Goal: Information Seeking & Learning: Get advice/opinions

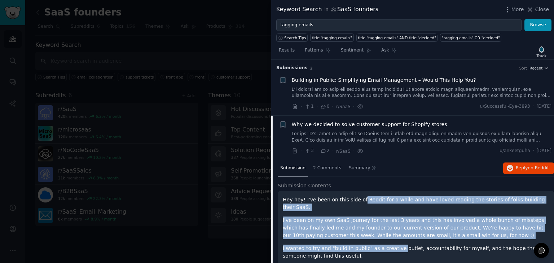
drag, startPoint x: 356, startPoint y: 202, endPoint x: 392, endPoint y: 235, distance: 49.0
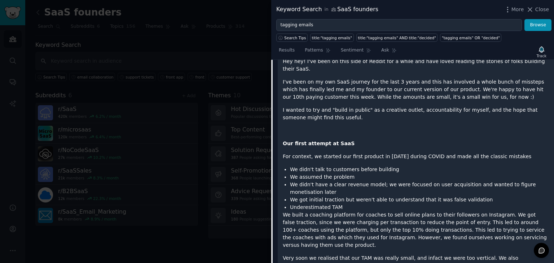
scroll to position [161, 0]
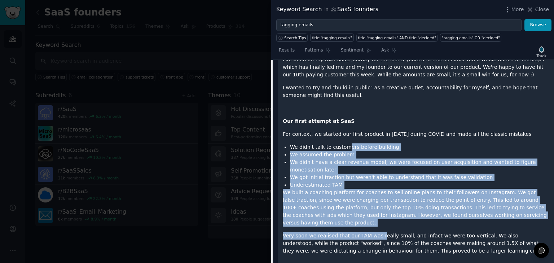
drag, startPoint x: 342, startPoint y: 134, endPoint x: 376, endPoint y: 215, distance: 88.0
click at [376, 232] on p "Very soon we realised that our TAM was really small, and infact we were too ver…" at bounding box center [416, 243] width 266 height 23
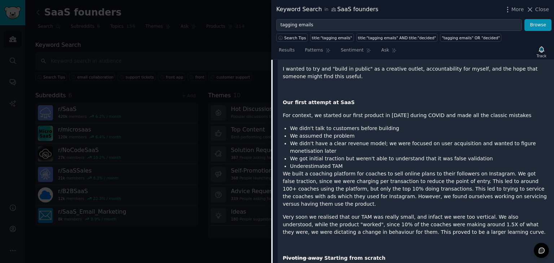
scroll to position [183, 0]
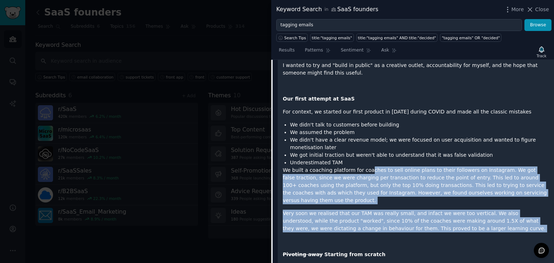
drag, startPoint x: 376, startPoint y: 215, endPoint x: 363, endPoint y: 153, distance: 63.8
click at [363, 167] on p "We built a coaching platform for coaches to sell online plans to their follower…" at bounding box center [416, 186] width 266 height 38
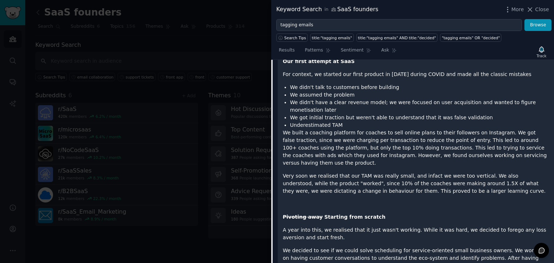
scroll to position [249, 0]
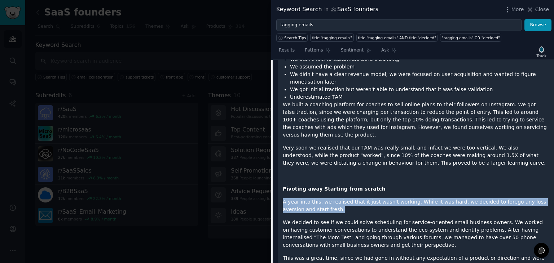
drag, startPoint x: 371, startPoint y: 166, endPoint x: 372, endPoint y: 186, distance: 20.6
click at [372, 198] on p "A year into this, we realised that it just wasn't working. While it was hard, w…" at bounding box center [416, 205] width 266 height 15
drag, startPoint x: 372, startPoint y: 185, endPoint x: 384, endPoint y: 160, distance: 27.4
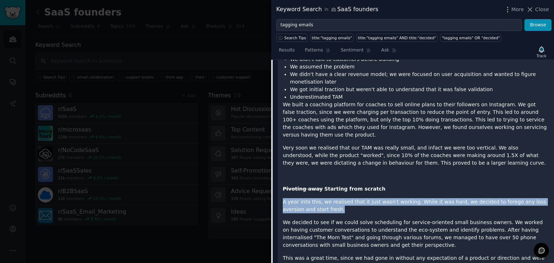
drag, startPoint x: 380, startPoint y: 169, endPoint x: 370, endPoint y: 186, distance: 19.7
click at [370, 198] on p "A year into this, we realised that it just wasn't working. While it was hard, w…" at bounding box center [416, 205] width 266 height 15
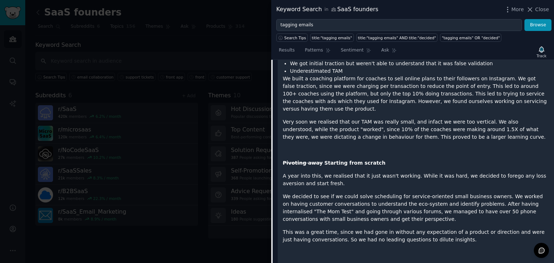
scroll to position [276, 0]
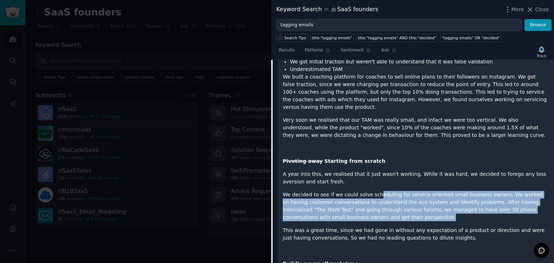
drag, startPoint x: 371, startPoint y: 164, endPoint x: 386, endPoint y: 195, distance: 33.5
click at [386, 195] on p "We decided to see if we could solve scheduling for service-oriented small busin…" at bounding box center [416, 206] width 266 height 30
drag, startPoint x: 386, startPoint y: 195, endPoint x: 381, endPoint y: 163, distance: 31.7
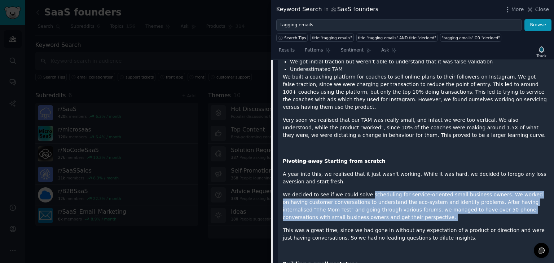
drag, startPoint x: 374, startPoint y: 158, endPoint x: 380, endPoint y: 194, distance: 36.9
click at [380, 194] on p "We decided to see if we could solve scheduling for service-oriented small busin…" at bounding box center [416, 206] width 266 height 30
drag, startPoint x: 380, startPoint y: 194, endPoint x: 373, endPoint y: 159, distance: 35.8
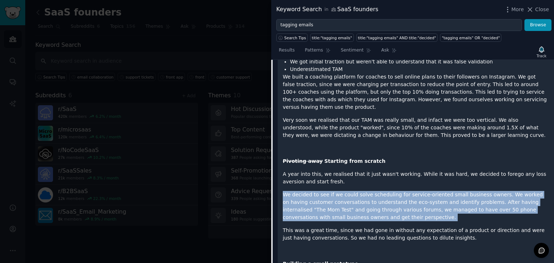
click at [373, 170] on p "A year into this, we realised that it just wasn't working. While it was hard, w…" at bounding box center [416, 177] width 266 height 15
drag, startPoint x: 373, startPoint y: 159, endPoint x: 380, endPoint y: 196, distance: 37.0
click at [380, 196] on p "We decided to see if we could solve scheduling for service-oriented small busin…" at bounding box center [416, 206] width 266 height 30
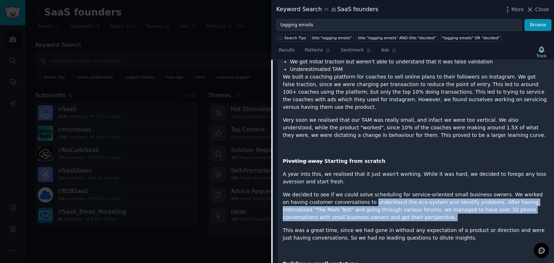
drag, startPoint x: 380, startPoint y: 196, endPoint x: 345, endPoint y: 181, distance: 37.4
click at [345, 191] on p "We decided to see if we could solve scheduling for service-oriented small busin…" at bounding box center [416, 206] width 266 height 30
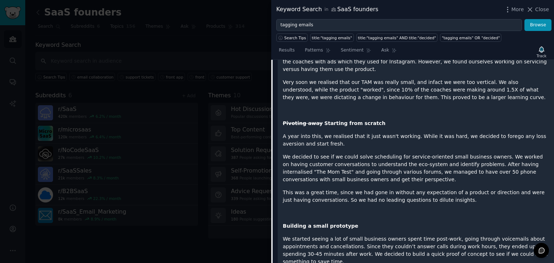
scroll to position [365, 0]
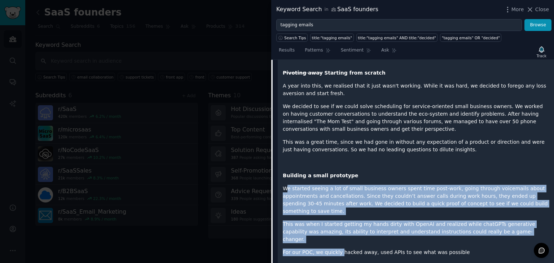
drag, startPoint x: 288, startPoint y: 165, endPoint x: 337, endPoint y: 216, distance: 70.9
click at [337, 216] on div "Hey hey! I've been on this side of Reddit for a while and have loved reading th…" at bounding box center [416, 184] width 266 height 707
click at [337, 249] on p "For our POC, we quickly hacked away, used APIs to see what was possible" at bounding box center [416, 253] width 266 height 8
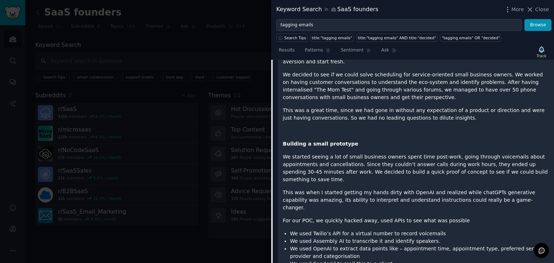
scroll to position [402, 0]
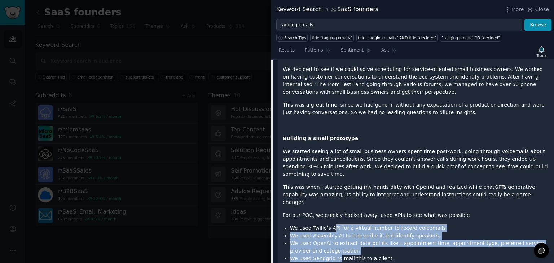
drag, startPoint x: 337, startPoint y: 216, endPoint x: 330, endPoint y: 188, distance: 28.6
click at [330, 225] on ul "We used [PERSON_NAME]’s API for a virtual number to record voicemails We used A…" at bounding box center [416, 244] width 266 height 38
click at [330, 225] on li "We used Twilio’s API for a virtual number to record voicemails" at bounding box center [419, 229] width 259 height 8
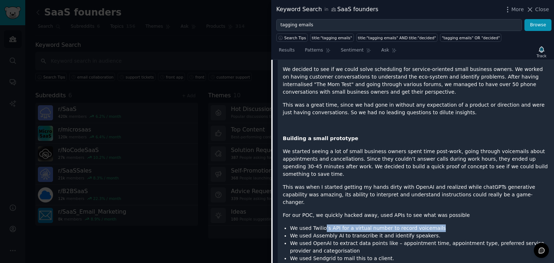
drag, startPoint x: 323, startPoint y: 184, endPoint x: 435, endPoint y: 190, distance: 112.2
click at [435, 190] on div "Hey hey! I've been on this side of Reddit for a while and have loved reading th…" at bounding box center [416, 147] width 266 height 707
click at [435, 225] on li "We used Twilio’s API for a virtual number to record voicemails" at bounding box center [419, 229] width 259 height 8
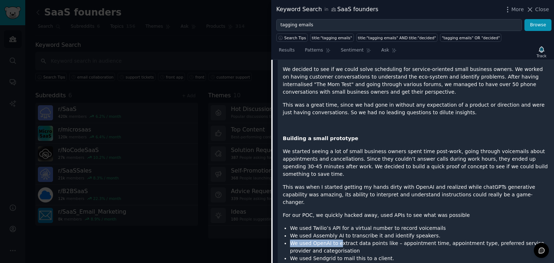
drag, startPoint x: 433, startPoint y: 193, endPoint x: 331, endPoint y: 200, distance: 102.3
click at [331, 232] on li "We used Assembly AI to transcribe it and identify speakers." at bounding box center [419, 236] width 259 height 8
click at [332, 240] on li "We used OpenAI to extract data points like – appointment time, appointment type…" at bounding box center [419, 247] width 259 height 15
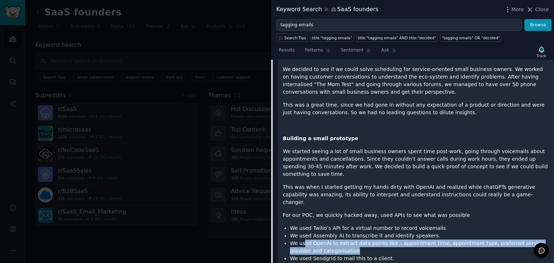
drag, startPoint x: 338, startPoint y: 212, endPoint x: 303, endPoint y: 200, distance: 36.4
click at [303, 225] on ul "We used [PERSON_NAME]’s API for a virtual number to record voicemails We used A…" at bounding box center [416, 244] width 266 height 38
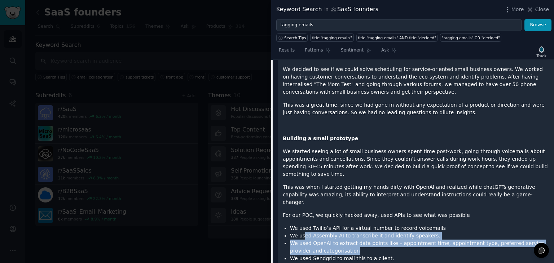
click at [303, 232] on li "We used Assembly AI to transcribe it and identify speakers." at bounding box center [419, 236] width 259 height 8
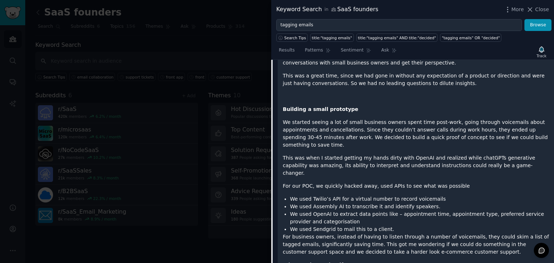
scroll to position [434, 0]
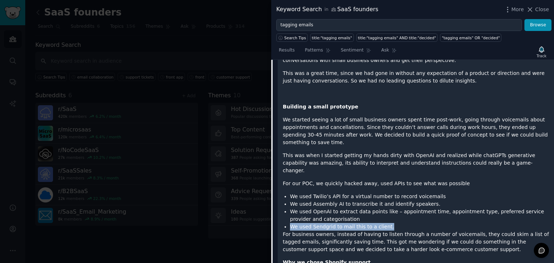
drag, startPoint x: 287, startPoint y: 188, endPoint x: 403, endPoint y: 185, distance: 115.7
click at [403, 193] on ul "We used [PERSON_NAME]’s API for a virtual number to record voicemails We used A…" at bounding box center [416, 212] width 266 height 38
click at [403, 223] on li "We used Sendgrid to mail this to a client." at bounding box center [419, 227] width 259 height 8
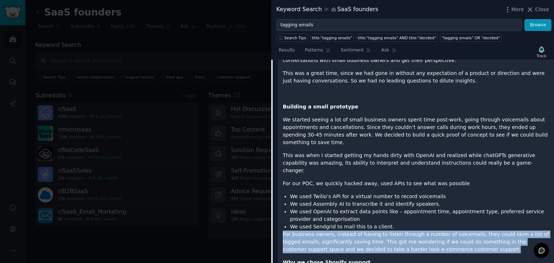
drag, startPoint x: 403, startPoint y: 186, endPoint x: 436, endPoint y: 211, distance: 41.7
click at [436, 211] on div "Hey hey! I've been on this side of Reddit for a while and have loved reading th…" at bounding box center [416, 115] width 266 height 707
click at [436, 231] on p "For business owners, instead of having to listen through a number of voicemails…" at bounding box center [416, 242] width 266 height 23
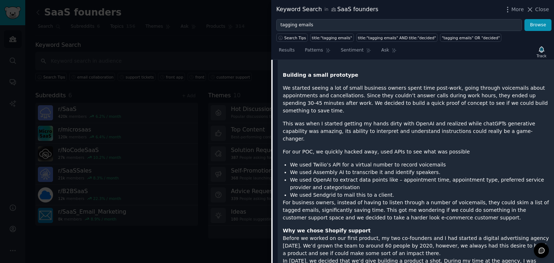
scroll to position [483, 0]
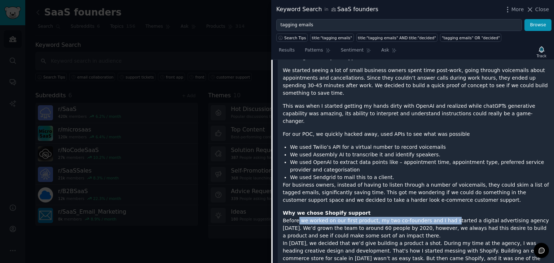
drag, startPoint x: 295, startPoint y: 185, endPoint x: 439, endPoint y: 185, distance: 143.5
click at [439, 209] on p "Why we chose Shopify support Before we worked on our first product, my two co-f…" at bounding box center [416, 247] width 266 height 76
drag, startPoint x: 393, startPoint y: 186, endPoint x: 501, endPoint y: 198, distance: 108.4
click at [501, 209] on p "Why we chose Shopify support Before we worked on our first product, my two co-f…" at bounding box center [416, 247] width 266 height 76
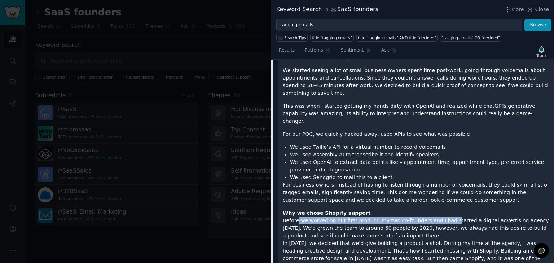
click at [501, 209] on p "Why we chose Shopify support Before we worked on our first product, my two co-f…" at bounding box center [416, 247] width 266 height 76
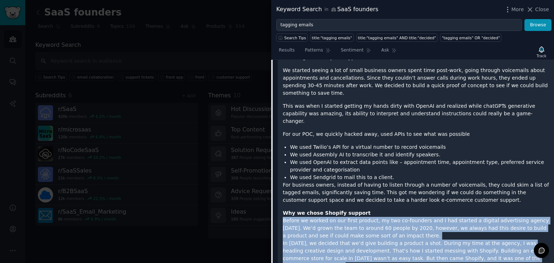
drag, startPoint x: 501, startPoint y: 198, endPoint x: 510, endPoint y: 218, distance: 22.1
click at [510, 218] on p "Why we chose Shopify support Before we worked on our first product, my two co-f…" at bounding box center [416, 247] width 266 height 76
drag, startPoint x: 510, startPoint y: 218, endPoint x: 506, endPoint y: 236, distance: 19.3
click at [506, 236] on p "Why we chose Shopify support Before we worked on our first product, my two co-f…" at bounding box center [416, 247] width 266 height 76
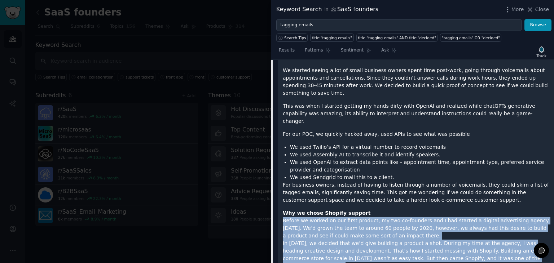
click at [506, 236] on p "Why we chose Shopify support Before we worked on our first product, my two co-f…" at bounding box center [416, 247] width 266 height 76
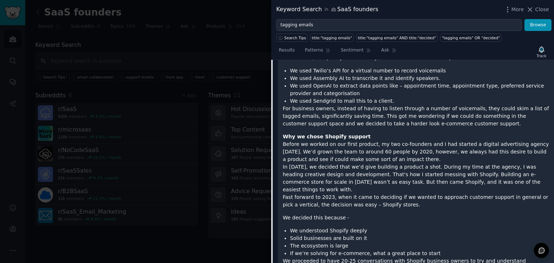
scroll to position [562, 0]
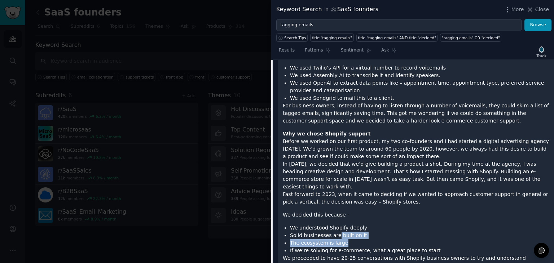
drag, startPoint x: 334, startPoint y: 189, endPoint x: 350, endPoint y: 199, distance: 18.8
click at [350, 224] on ul "We understood Shopify deeply Solid businesses are built on it The ecosystem is …" at bounding box center [416, 239] width 266 height 30
click at [350, 239] on li "The ecosystem is large" at bounding box center [419, 243] width 259 height 8
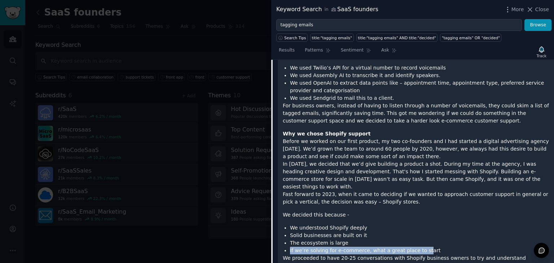
drag, startPoint x: 349, startPoint y: 197, endPoint x: 415, endPoint y: 204, distance: 66.7
click at [415, 224] on ul "We understood Shopify deeply Solid businesses are built on it The ecosystem is …" at bounding box center [416, 239] width 266 height 30
click at [415, 247] on li "If we’re solving for e-commerce, what a great place to start" at bounding box center [419, 251] width 259 height 8
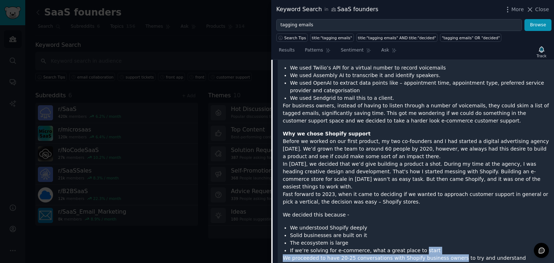
drag, startPoint x: 415, startPoint y: 204, endPoint x: 434, endPoint y: 214, distance: 21.4
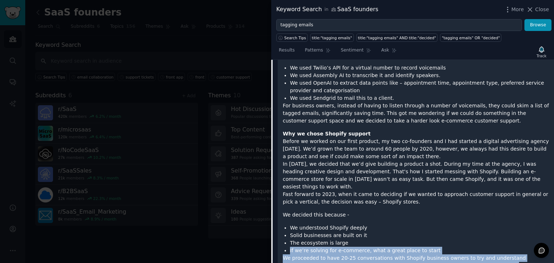
drag, startPoint x: 436, startPoint y: 199, endPoint x: 440, endPoint y: 222, distance: 22.6
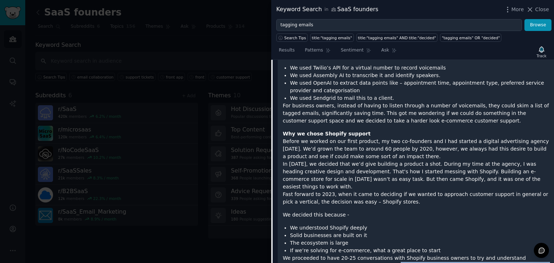
drag, startPoint x: 336, startPoint y: 221, endPoint x: 300, endPoint y: 223, distance: 36.1
drag, startPoint x: 305, startPoint y: 224, endPoint x: 459, endPoint y: 231, distance: 154.4
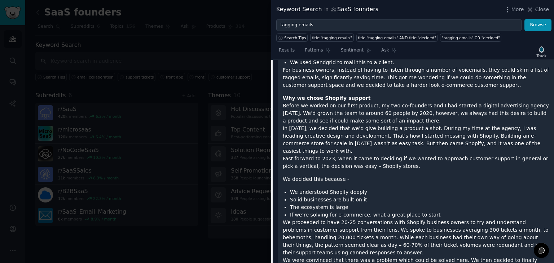
scroll to position [603, 0]
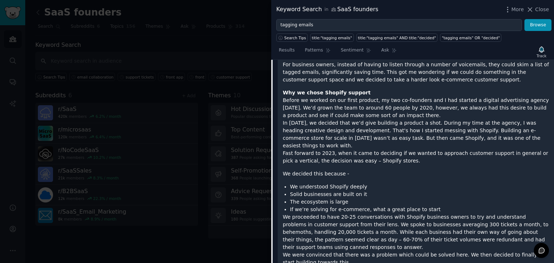
click at [424, 183] on li "We understood Shopify deeply" at bounding box center [419, 187] width 259 height 8
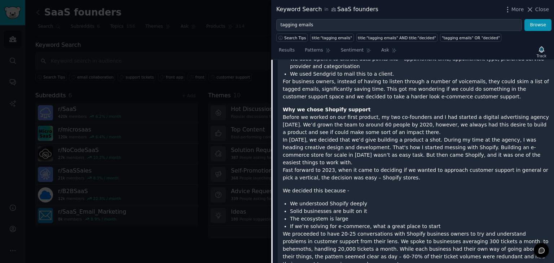
scroll to position [586, 0]
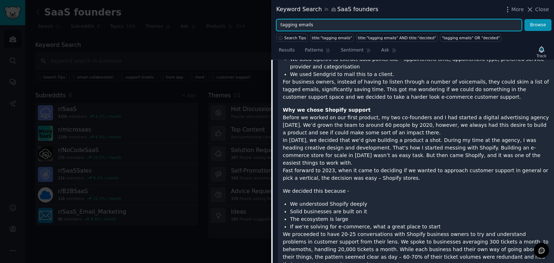
drag, startPoint x: 313, startPoint y: 25, endPoint x: 253, endPoint y: 23, distance: 59.1
click at [253, 23] on div "Keyword Search in SaaS founders More Close tagging emails Browse Search Tips ti…" at bounding box center [277, 131] width 554 height 263
type input "email"
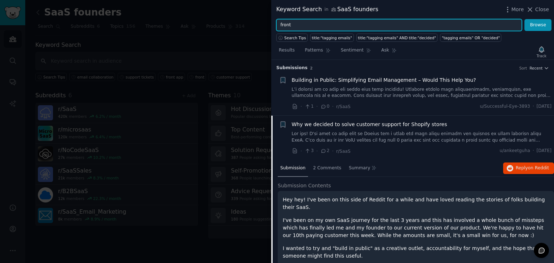
click at [524, 19] on button "Browse" at bounding box center [537, 25] width 27 height 12
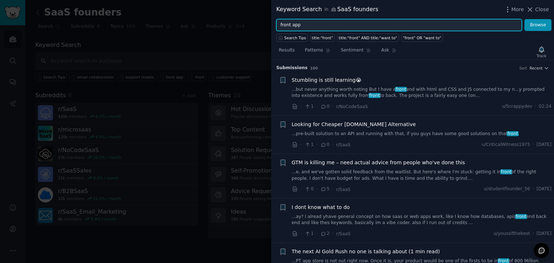
click at [524, 19] on button "Browse" at bounding box center [537, 25] width 27 height 12
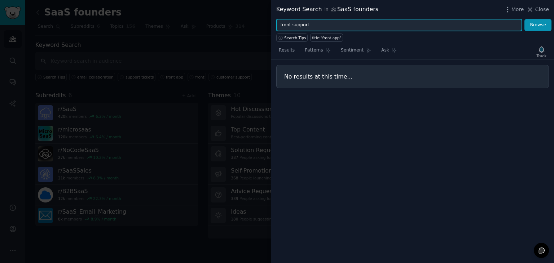
type input "front support"
click at [524, 19] on button "Browse" at bounding box center [537, 25] width 27 height 12
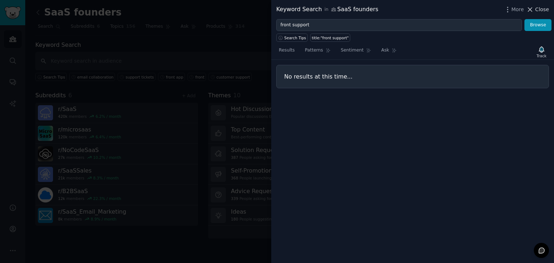
click at [536, 11] on button "Close" at bounding box center [537, 10] width 23 height 8
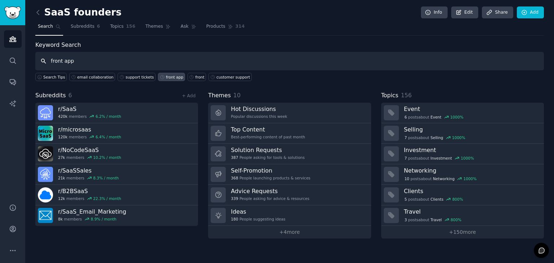
type input "front app"
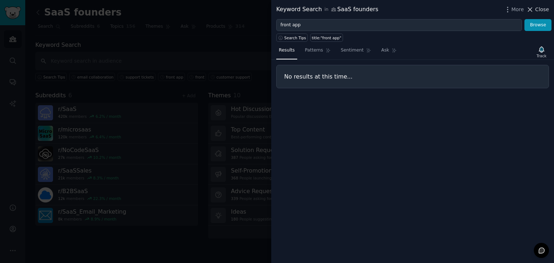
click at [540, 6] on span "Close" at bounding box center [542, 10] width 14 height 8
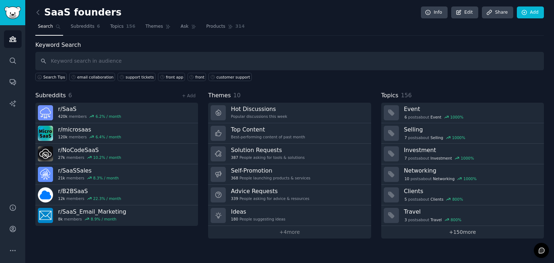
click at [445, 231] on link "+ 150 more" at bounding box center [462, 232] width 163 height 13
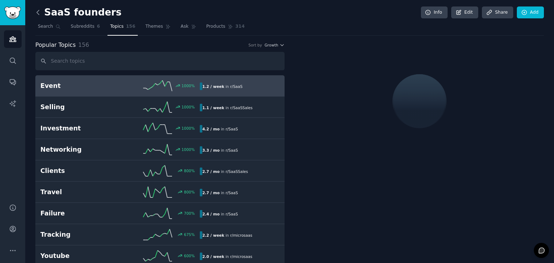
click at [39, 14] on icon at bounding box center [38, 12] width 2 height 4
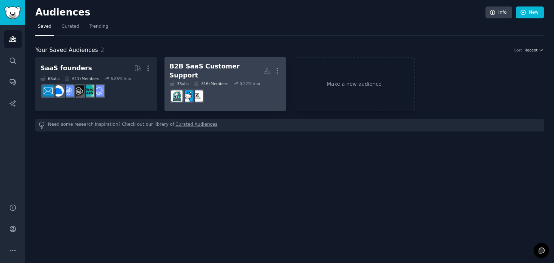
click at [196, 66] on div "B2B SaaS Customer Support" at bounding box center [216, 71] width 94 height 18
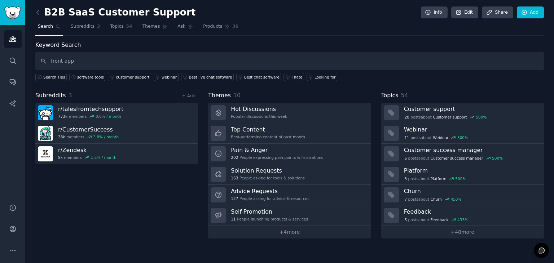
type input "front app"
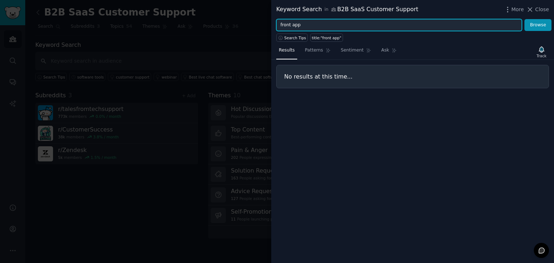
click at [296, 23] on input "front app" at bounding box center [398, 25] width 245 height 12
type input "front"
click at [524, 19] on button "Browse" at bounding box center [537, 25] width 27 height 12
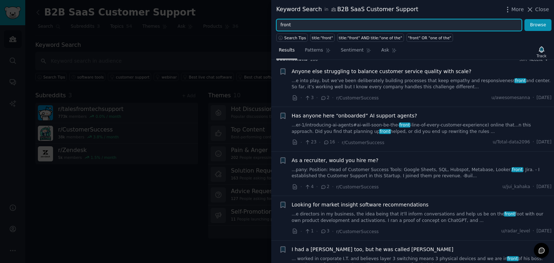
scroll to position [9, 0]
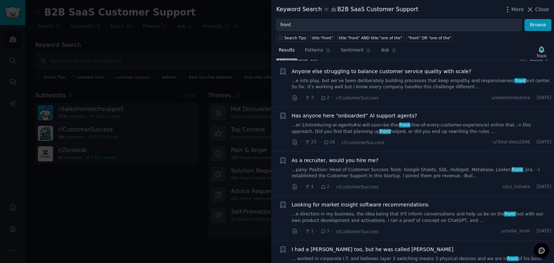
click at [403, 176] on link "...pany: Position: Head of Customer Success Tools: Google Sheets, SQL, Hubspot,…" at bounding box center [422, 173] width 260 height 13
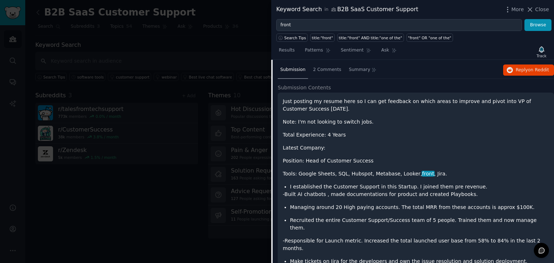
scroll to position [145, 0]
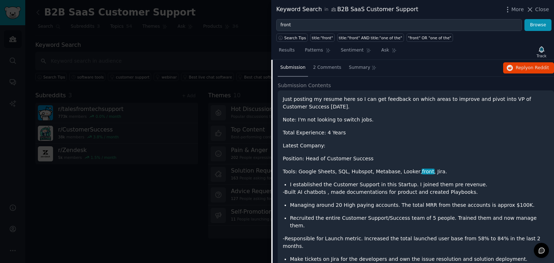
drag, startPoint x: 322, startPoint y: 97, endPoint x: 366, endPoint y: 110, distance: 46.2
click at [366, 110] on p "Just posting my resume here so I can get feedback on which areas to improve and…" at bounding box center [416, 103] width 266 height 15
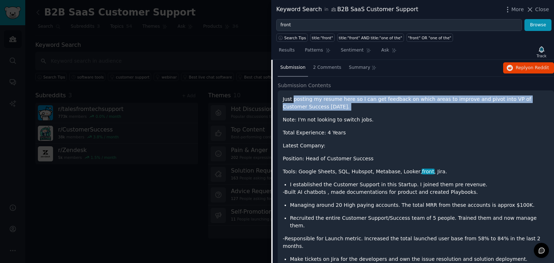
drag, startPoint x: 365, startPoint y: 109, endPoint x: 306, endPoint y: 101, distance: 60.4
click at [306, 101] on p "Just posting my resume here so I can get feedback on which areas to improve and…" at bounding box center [416, 103] width 266 height 15
drag, startPoint x: 282, startPoint y: 101, endPoint x: 295, endPoint y: 104, distance: 13.4
click at [295, 104] on div "Just posting my resume here so I can get feedback on which areas to improve and…" at bounding box center [416, 213] width 276 height 246
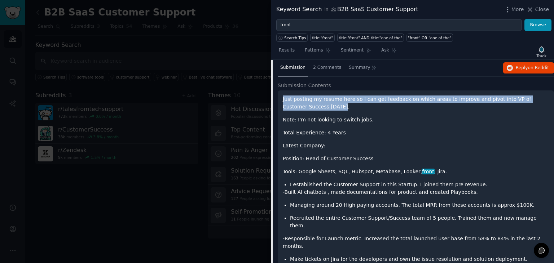
click at [295, 104] on p "Just posting my resume here so I can get feedback on which areas to improve and…" at bounding box center [416, 103] width 266 height 15
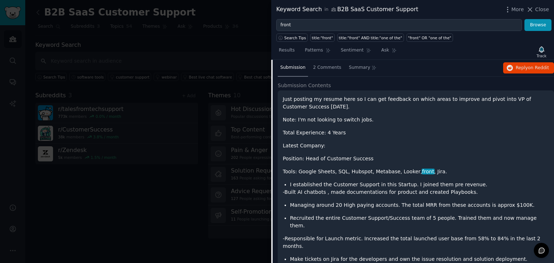
click at [303, 116] on p "Note: I'm not looking to switch jobs." at bounding box center [416, 120] width 266 height 8
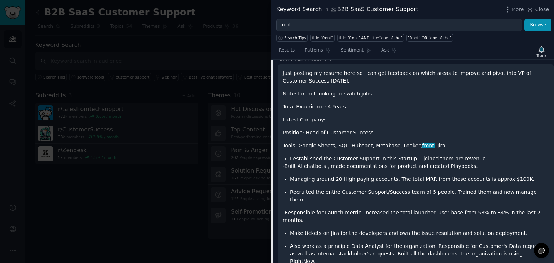
scroll to position [171, 0]
drag, startPoint x: 300, startPoint y: 128, endPoint x: 329, endPoint y: 128, distance: 28.8
click at [329, 129] on p "Position: Head of Customer Success" at bounding box center [416, 133] width 266 height 8
click at [339, 129] on p "Position: Head of Customer Success" at bounding box center [416, 133] width 266 height 8
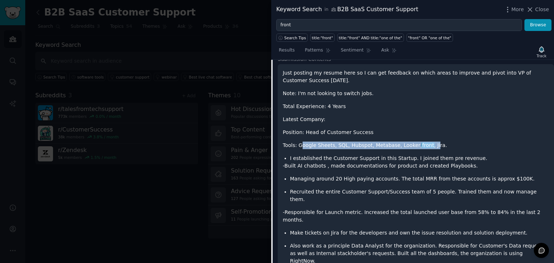
drag, startPoint x: 301, startPoint y: 143, endPoint x: 424, endPoint y: 145, distance: 122.2
click at [424, 145] on p "Tools: Google Sheets, SQL, Hubspot, Metabase, Looker, front , Jira." at bounding box center [416, 146] width 266 height 8
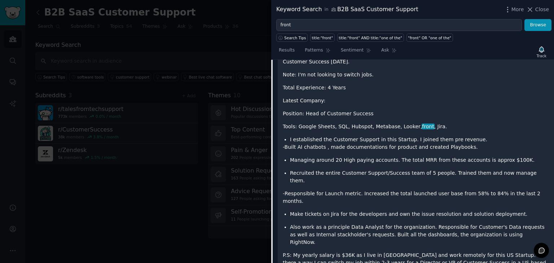
scroll to position [195, 0]
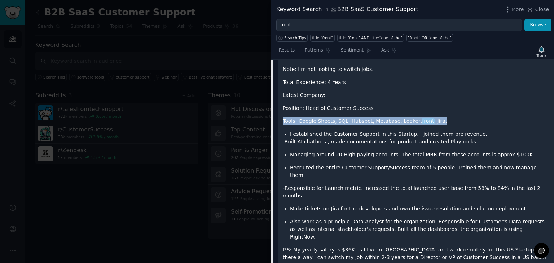
drag, startPoint x: 429, startPoint y: 120, endPoint x: 375, endPoint y: 107, distance: 56.0
click at [375, 107] on div "Just posting my resume here so I can get feedback on which areas to improve and…" at bounding box center [416, 157] width 266 height 224
click at [375, 107] on p "Position: Head of Customer Success" at bounding box center [416, 109] width 266 height 8
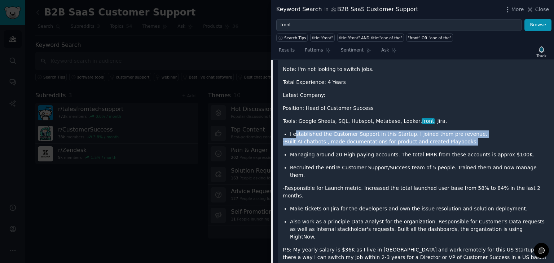
drag, startPoint x: 296, startPoint y: 130, endPoint x: 457, endPoint y: 143, distance: 162.0
click at [457, 143] on div "Just posting my resume here so I can get feedback on which areas to improve and…" at bounding box center [416, 157] width 266 height 224
click at [457, 143] on p "-Built AI chatbots , made documentations for product and created Playbooks." at bounding box center [416, 142] width 266 height 8
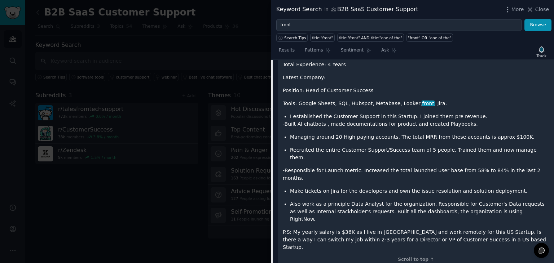
scroll to position [248, 0]
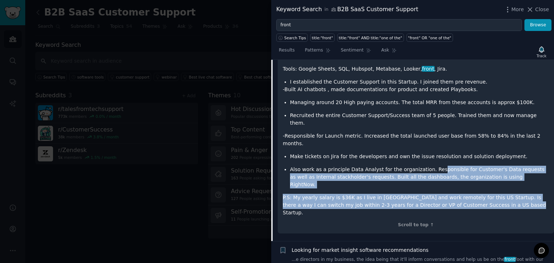
drag, startPoint x: 475, startPoint y: 183, endPoint x: 425, endPoint y: 156, distance: 56.4
click at [425, 156] on div "Just posting my resume here so I can get feedback on which areas to improve and…" at bounding box center [416, 105] width 266 height 224
click at [425, 166] on p "Also work as a principle Data Analyst for the organization. Responsible for Cus…" at bounding box center [419, 177] width 259 height 23
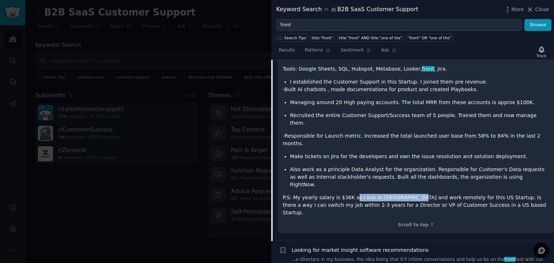
drag, startPoint x: 347, startPoint y: 171, endPoint x: 403, endPoint y: 170, distance: 56.2
click at [403, 194] on p "P.S: My yearly salary is $36K as I live in [GEOGRAPHIC_DATA] and work remotely …" at bounding box center [416, 205] width 266 height 23
drag, startPoint x: 389, startPoint y: 170, endPoint x: 417, endPoint y: 178, distance: 29.0
click at [417, 194] on p "P.S: My yearly salary is $36K as I live in [GEOGRAPHIC_DATA] and work remotely …" at bounding box center [416, 205] width 266 height 23
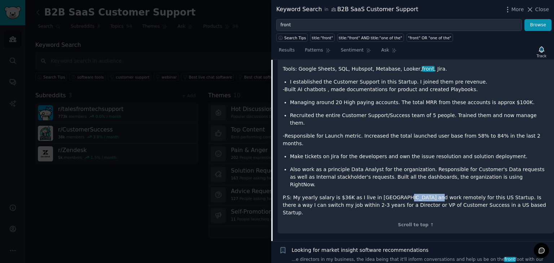
click at [417, 194] on p "P.S: My yearly salary is $36K as I live in [GEOGRAPHIC_DATA] and work remotely …" at bounding box center [416, 205] width 266 height 23
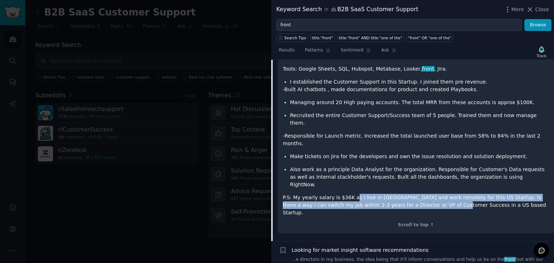
drag, startPoint x: 349, startPoint y: 176, endPoint x: 409, endPoint y: 183, distance: 60.6
click at [409, 194] on p "P.S: My yearly salary is $36K as I live in [GEOGRAPHIC_DATA] and work remotely …" at bounding box center [416, 205] width 266 height 23
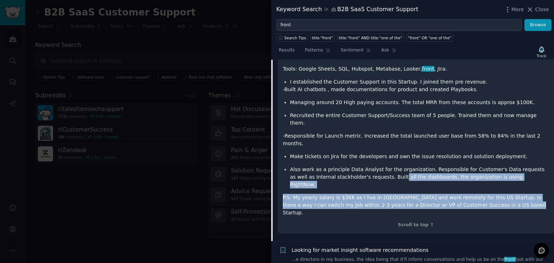
drag, startPoint x: 470, startPoint y: 182, endPoint x: 369, endPoint y: 158, distance: 103.8
click at [369, 158] on div "Just posting my resume here so I can get feedback on which areas to improve and…" at bounding box center [416, 105] width 266 height 224
click at [369, 166] on p "Also work as a principle Data Analyst for the organization. Responsible for Cus…" at bounding box center [419, 177] width 259 height 23
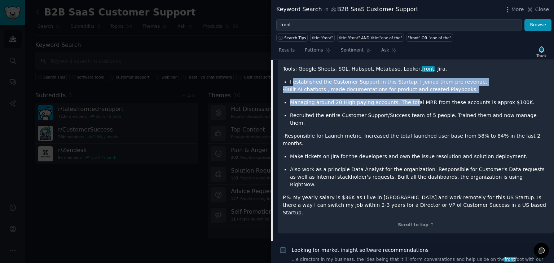
drag, startPoint x: 293, startPoint y: 84, endPoint x: 404, endPoint y: 102, distance: 113.1
click at [404, 102] on div "Just posting my resume here so I can get feedback on which areas to improve and…" at bounding box center [416, 105] width 266 height 224
click at [404, 102] on p "Managing around 20 High paying accounts. The total MRR from these accounts is a…" at bounding box center [419, 103] width 259 height 8
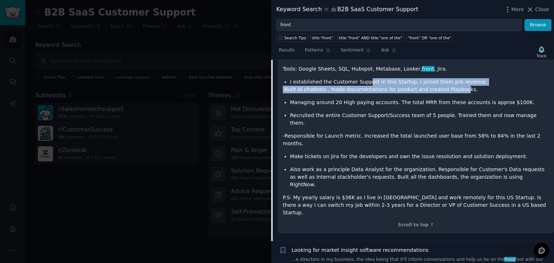
drag, startPoint x: 360, startPoint y: 80, endPoint x: 449, endPoint y: 91, distance: 89.7
click at [449, 91] on div "Just posting my resume here so I can get feedback on which areas to improve and…" at bounding box center [416, 105] width 266 height 224
click at [449, 91] on p "-Built AI chatbots , made documentations for product and created Playbooks." at bounding box center [416, 90] width 266 height 8
drag, startPoint x: 469, startPoint y: 90, endPoint x: 357, endPoint y: 82, distance: 112.8
click at [357, 82] on div "Just posting my resume here so I can get feedback on which areas to improve and…" at bounding box center [416, 105] width 266 height 224
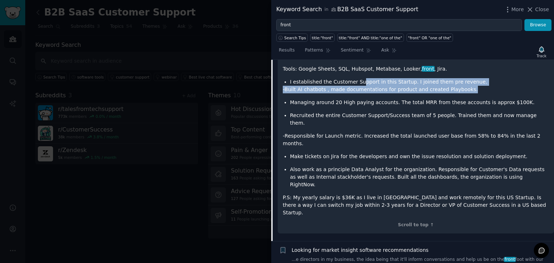
click at [357, 82] on li "I established the Customer Support in this Startup. I joined them pre revenue." at bounding box center [419, 82] width 259 height 8
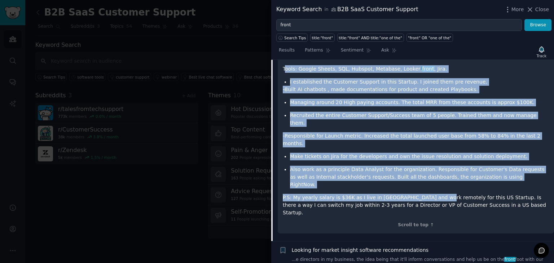
drag, startPoint x: 284, startPoint y: 67, endPoint x: 428, endPoint y: 173, distance: 178.4
click at [428, 173] on div "Just posting my resume here so I can get feedback on which areas to improve and…" at bounding box center [416, 105] width 266 height 224
click at [428, 194] on p "P.S: My yearly salary is $36K as I live in [GEOGRAPHIC_DATA] and work remotely …" at bounding box center [416, 205] width 266 height 23
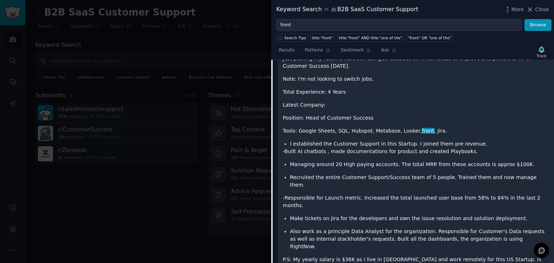
scroll to position [214, 0]
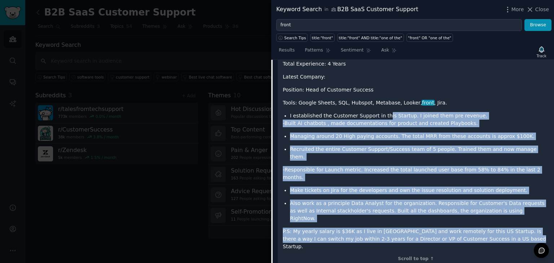
drag, startPoint x: 482, startPoint y: 215, endPoint x: 378, endPoint y: 114, distance: 144.8
click at [378, 114] on div "Just posting my resume here so I can get feedback on which areas to improve and…" at bounding box center [416, 139] width 266 height 224
click at [378, 114] on li "I established the Customer Support in this Startup. I joined them pre revenue." at bounding box center [419, 116] width 259 height 8
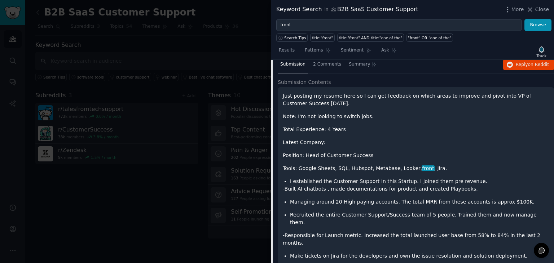
scroll to position [148, 0]
click at [314, 62] on span "2 Comments" at bounding box center [327, 65] width 28 height 6
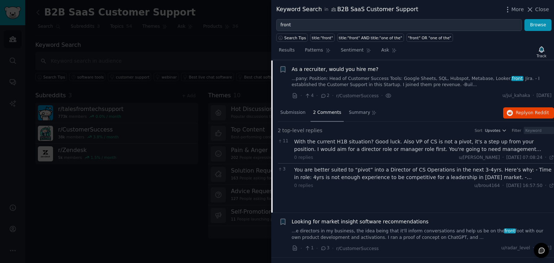
scroll to position [124, 0]
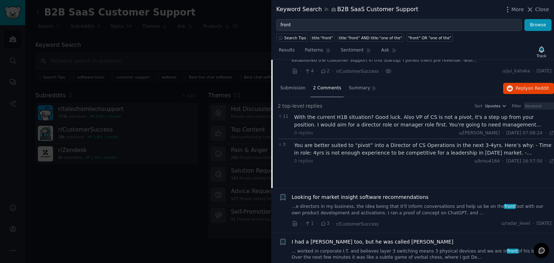
click at [350, 119] on div "With the current H1B situation? Good luck. Also VP of CS is not a pivot, it's a…" at bounding box center [424, 121] width 260 height 15
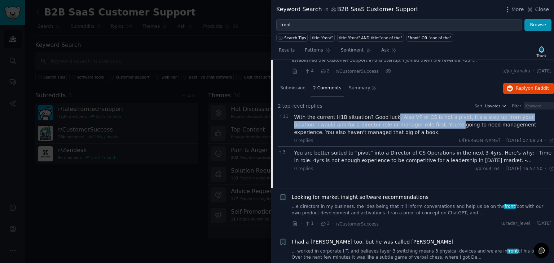
drag, startPoint x: 387, startPoint y: 113, endPoint x: 406, endPoint y: 121, distance: 21.2
click at [406, 121] on div "With the current H1B situation? Good luck. Also VP of CS is not a pivot, it's a…" at bounding box center [424, 125] width 260 height 23
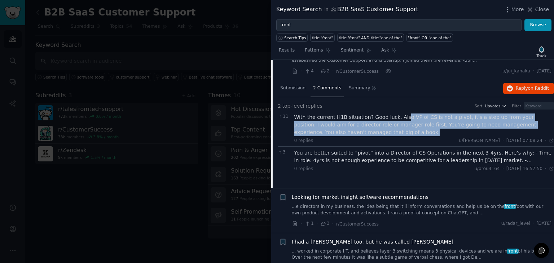
drag, startPoint x: 396, startPoint y: 113, endPoint x: 399, endPoint y: 131, distance: 18.6
click at [399, 131] on div "With the current H1B situation? Good luck. Also VP of CS is not a pivot, it's a…" at bounding box center [424, 125] width 260 height 23
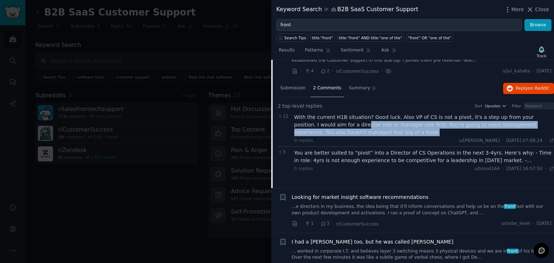
drag, startPoint x: 399, startPoint y: 131, endPoint x: 323, endPoint y: 121, distance: 77.0
click at [323, 121] on div "With the current H1B situation? Good luck. Also VP of CS is not a pivot, it's a…" at bounding box center [424, 125] width 260 height 23
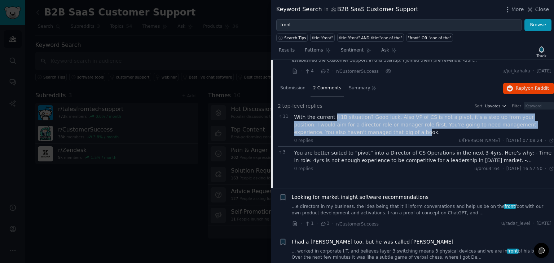
drag, startPoint x: 331, startPoint y: 118, endPoint x: 352, endPoint y: 130, distance: 24.1
click at [352, 130] on div "With the current H1B situation? Good luck. Also VP of CS is not a pivot, it's a…" at bounding box center [424, 125] width 260 height 23
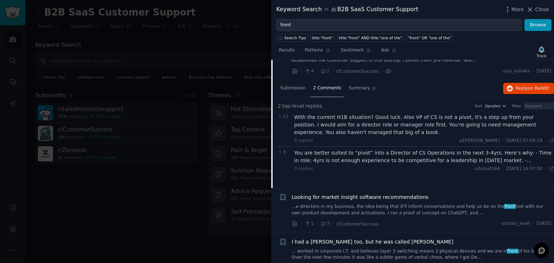
click at [365, 159] on div "You are better suited to “pivot” into a Director of CS Operations in the next 3…" at bounding box center [424, 156] width 260 height 15
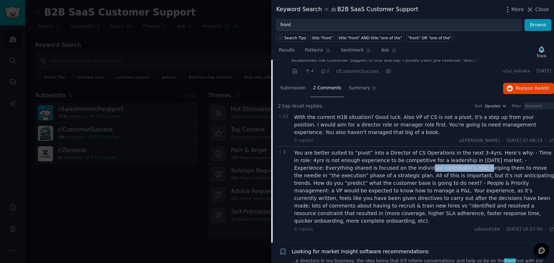
drag, startPoint x: 340, startPoint y: 164, endPoint x: 394, endPoint y: 169, distance: 53.9
click at [394, 169] on div "You are better suited to “pivot” into a Director of CS Operations in the next 3…" at bounding box center [424, 187] width 260 height 76
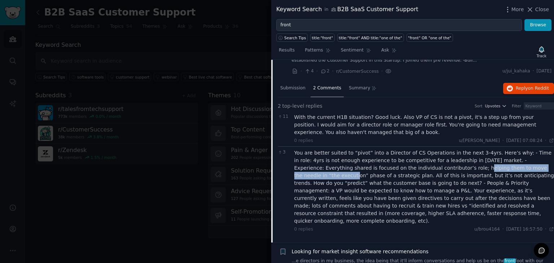
drag, startPoint x: 393, startPoint y: 168, endPoint x: 500, endPoint y: 169, distance: 107.1
click at [500, 169] on div "You are better suited to “pivot” into a Director of CS Operations in the next 3…" at bounding box center [424, 187] width 260 height 76
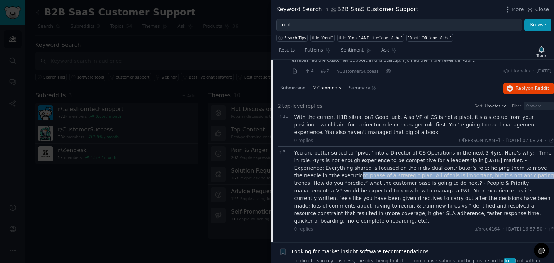
drag, startPoint x: 500, startPoint y: 169, endPoint x: 426, endPoint y: 172, distance: 73.6
click at [426, 172] on div "You are better suited to “pivot” into a Director of CS Operations in the next 3…" at bounding box center [424, 187] width 260 height 76
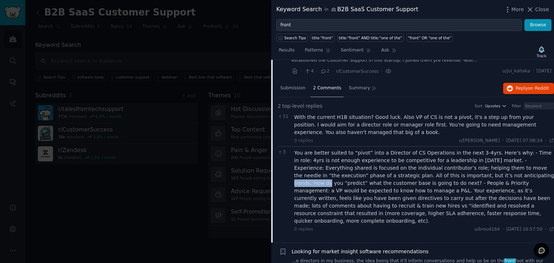
drag, startPoint x: 426, startPoint y: 172, endPoint x: 463, endPoint y: 173, distance: 36.8
click at [463, 173] on div "You are better suited to “pivot” into a Director of CS Operations in the next 3…" at bounding box center [424, 187] width 260 height 76
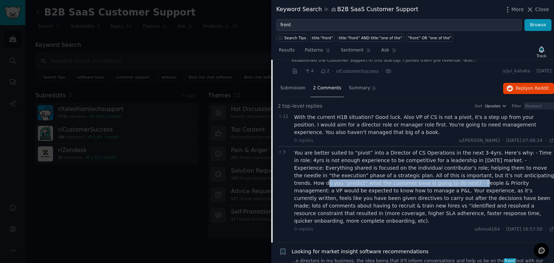
drag, startPoint x: 463, startPoint y: 173, endPoint x: 341, endPoint y: 181, distance: 122.0
click at [341, 181] on div "You are better suited to “pivot” into a Director of CS Operations in the next 3…" at bounding box center [424, 187] width 260 height 76
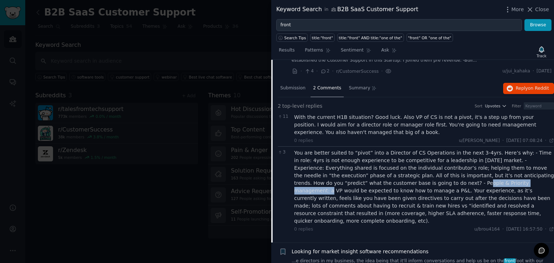
drag, startPoint x: 347, startPoint y: 182, endPoint x: 413, endPoint y: 183, distance: 66.7
click at [413, 183] on div "You are better suited to “pivot” into a Director of CS Operations in the next 3…" at bounding box center [424, 187] width 260 height 76
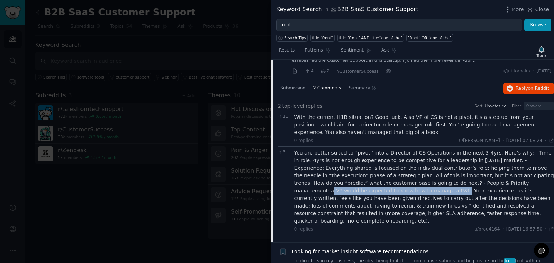
drag, startPoint x: 413, startPoint y: 183, endPoint x: 537, endPoint y: 183, distance: 123.3
click at [537, 183] on div "You are better suited to “pivot” into a Director of CS Operations in the next 3…" at bounding box center [424, 187] width 260 height 76
drag, startPoint x: 540, startPoint y: 183, endPoint x: 411, endPoint y: 210, distance: 131.7
click at [411, 210] on div "You are better suited to “pivot” into a Director of CS Operations in the next 3…" at bounding box center [424, 187] width 260 height 76
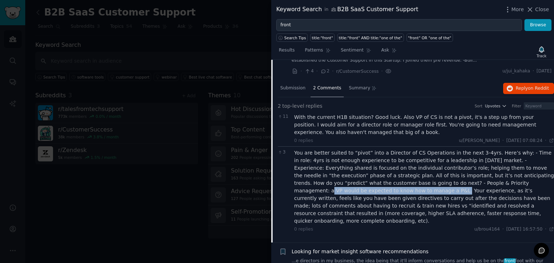
click at [411, 210] on div "You are better suited to “pivot” into a Director of CS Operations in the next 3…" at bounding box center [424, 187] width 260 height 76
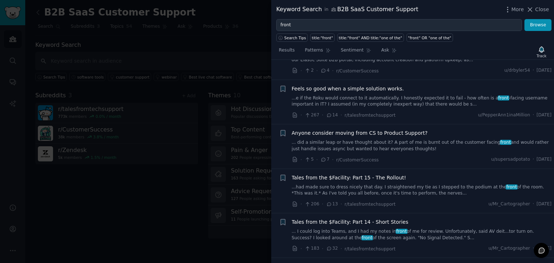
scroll to position [412, 0]
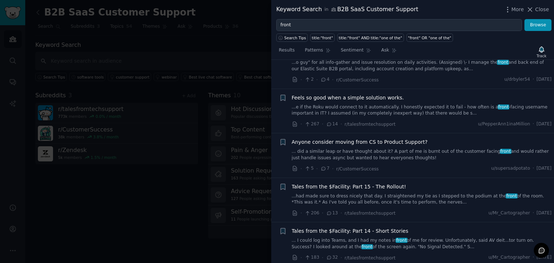
click at [403, 149] on link "... did a similar leap or have thought about it? A part of me is burnt out of t…" at bounding box center [422, 155] width 260 height 13
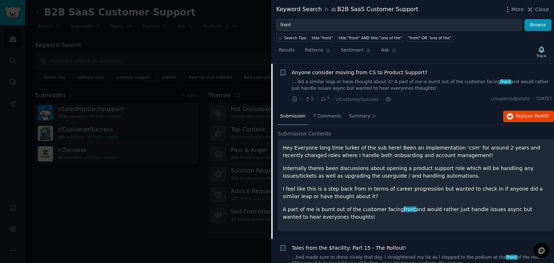
scroll to position [322, 0]
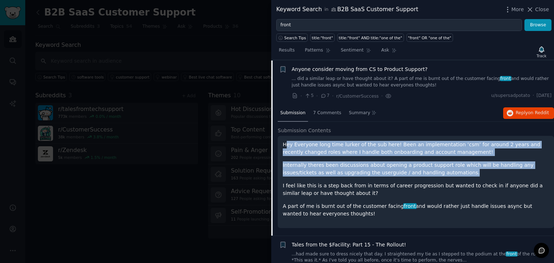
drag, startPoint x: 286, startPoint y: 144, endPoint x: 440, endPoint y: 171, distance: 156.0
click at [440, 171] on div "Hey Everyone long time lurker of the sub here! Been an implementation ‘csm’ for…" at bounding box center [416, 179] width 266 height 77
click at [440, 171] on p "Internally theres been discussions about opening a product support role which w…" at bounding box center [416, 168] width 266 height 15
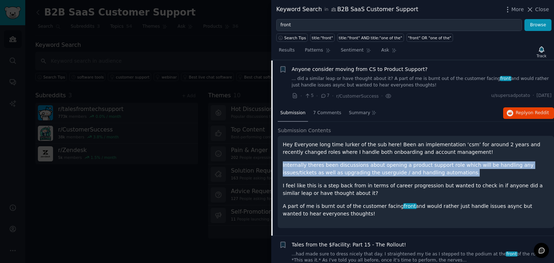
drag, startPoint x: 440, startPoint y: 171, endPoint x: 442, endPoint y: 148, distance: 23.6
click at [442, 148] on div "Hey Everyone long time lurker of the sub here! Been an implementation ‘csm’ for…" at bounding box center [416, 179] width 266 height 77
click at [442, 148] on p "Hey Everyone long time lurker of the sub here! Been an implementation ‘csm’ for…" at bounding box center [416, 148] width 266 height 15
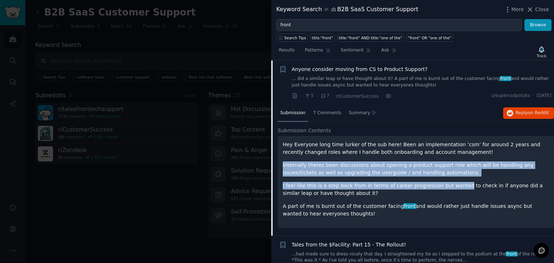
drag, startPoint x: 442, startPoint y: 148, endPoint x: 441, endPoint y: 189, distance: 41.5
click at [441, 189] on div "Hey Everyone long time lurker of the sub here! Been an implementation ‘csm’ for…" at bounding box center [416, 179] width 266 height 77
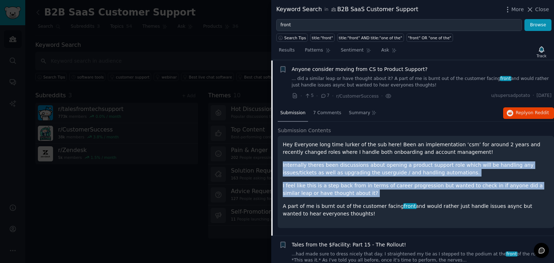
click at [441, 189] on p "I feel like this is a step back from in terms of career progression but wanted …" at bounding box center [416, 189] width 266 height 15
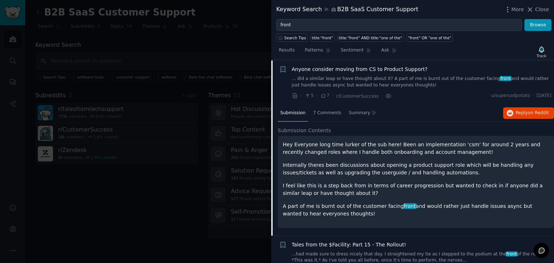
scroll to position [307, 0]
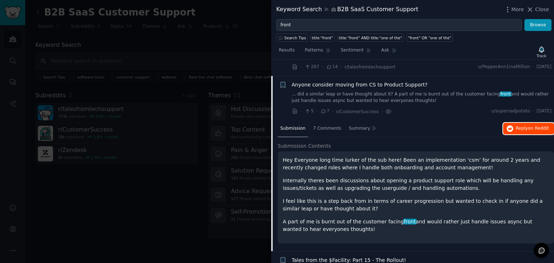
click at [513, 127] on button "Reply on Reddit" at bounding box center [528, 129] width 51 height 12
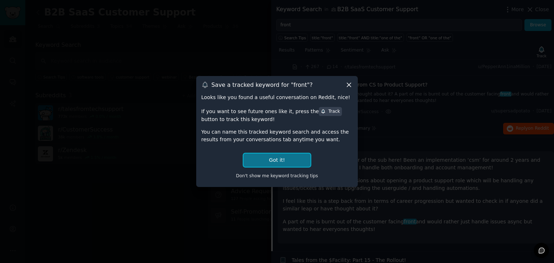
click at [282, 158] on button "Got it!" at bounding box center [276, 160] width 67 height 13
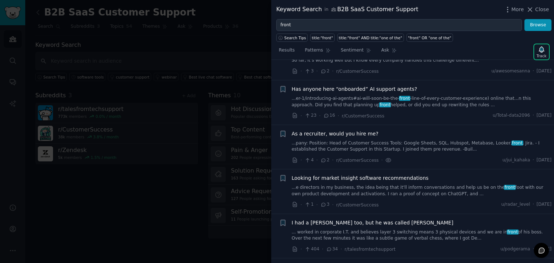
scroll to position [0, 0]
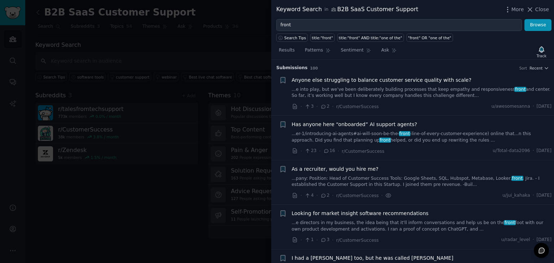
click at [392, 177] on link "...pany: Position: Head of Customer Success Tools: Google Sheets, SQL, Hubspot,…" at bounding box center [422, 182] width 260 height 13
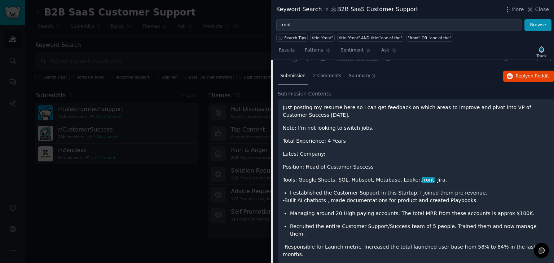
scroll to position [128, 0]
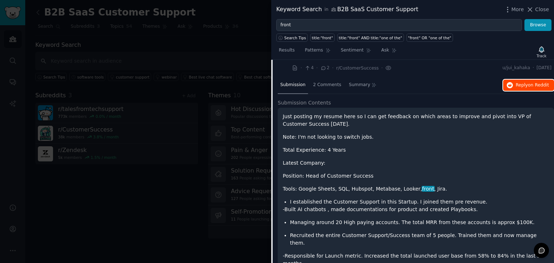
click at [530, 84] on span "on Reddit" at bounding box center [538, 85] width 21 height 5
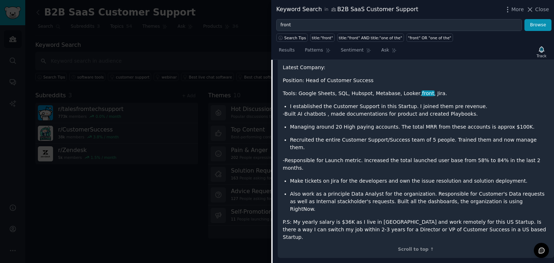
scroll to position [223, 0]
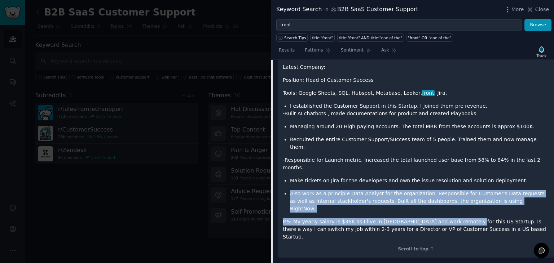
drag, startPoint x: 318, startPoint y: 171, endPoint x: 449, endPoint y: 191, distance: 132.7
click at [449, 191] on div "Just posting my resume here so I can get feedback on which areas to improve and…" at bounding box center [416, 129] width 266 height 224
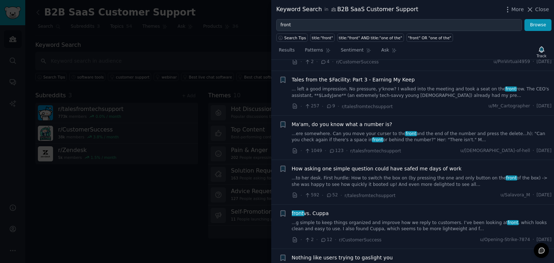
scroll to position [819, 0]
click at [402, 220] on link "...g simple to keep things organized and improve how we reply to customers. I’v…" at bounding box center [422, 226] width 260 height 13
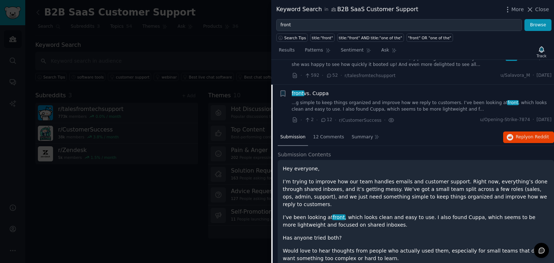
scroll to position [672, 0]
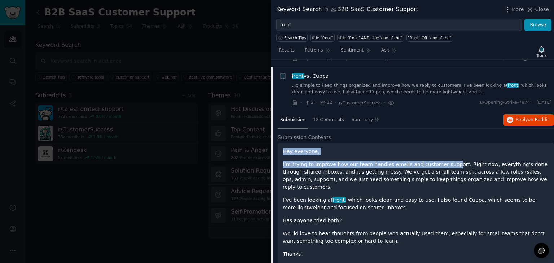
drag, startPoint x: 283, startPoint y: 144, endPoint x: 439, endPoint y: 158, distance: 157.4
click at [439, 158] on div "Hey everyone, I’m trying to improve how our team handles emails and customer su…" at bounding box center [416, 203] width 266 height 110
click at [439, 161] on p "I’m trying to improve how our team handles emails and customer support. Right n…" at bounding box center [416, 176] width 266 height 30
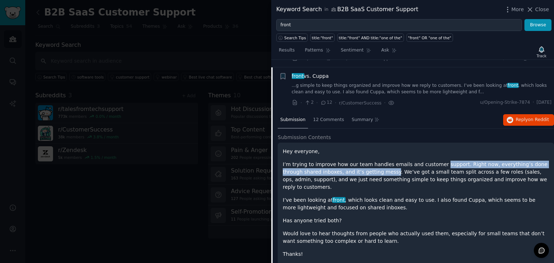
drag, startPoint x: 439, startPoint y: 158, endPoint x: 363, endPoint y: 162, distance: 76.2
click at [363, 162] on p "I’m trying to improve how our team handles emails and customer support. Right n…" at bounding box center [416, 176] width 266 height 30
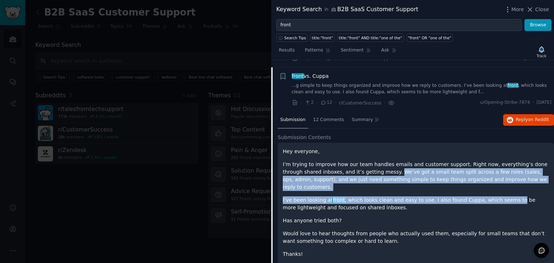
drag, startPoint x: 371, startPoint y: 164, endPoint x: 498, endPoint y: 178, distance: 128.0
click at [498, 178] on div "Hey everyone, I’m trying to improve how our team handles emails and customer su…" at bounding box center [416, 203] width 266 height 110
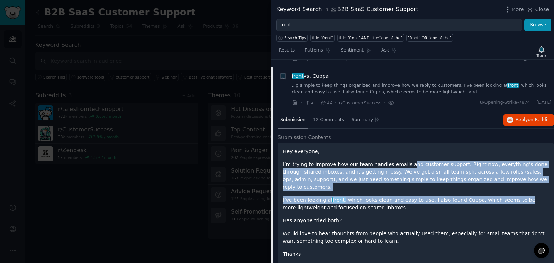
drag, startPoint x: 505, startPoint y: 175, endPoint x: 400, endPoint y: 150, distance: 107.6
click at [400, 150] on div "Hey everyone, I’m trying to improve how our team handles emails and customer su…" at bounding box center [416, 203] width 266 height 110
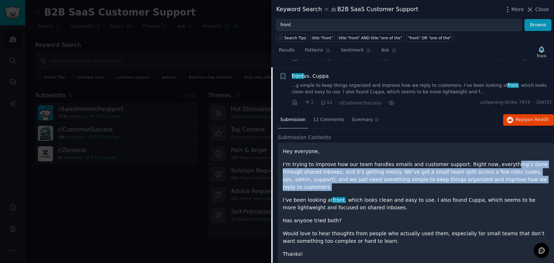
drag, startPoint x: 489, startPoint y: 153, endPoint x: 506, endPoint y: 170, distance: 23.7
click at [506, 170] on p "I’m trying to improve how our team handles emails and customer support. Right n…" at bounding box center [416, 176] width 266 height 30
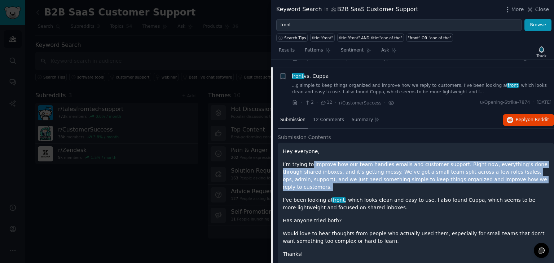
drag, startPoint x: 506, startPoint y: 170, endPoint x: 310, endPoint y: 153, distance: 196.5
click at [310, 161] on p "I’m trying to improve how our team handles emails and customer support. Right n…" at bounding box center [416, 176] width 266 height 30
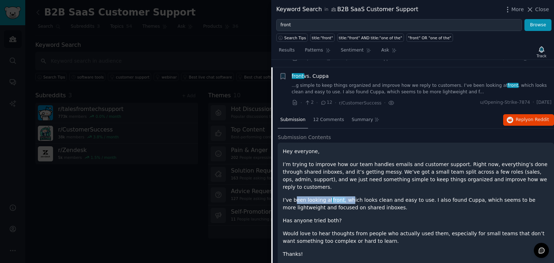
drag, startPoint x: 296, startPoint y: 185, endPoint x: 347, endPoint y: 188, distance: 52.0
click at [347, 196] on p "I’ve been looking at front , which looks clean and easy to use. I also found Cu…" at bounding box center [416, 203] width 266 height 15
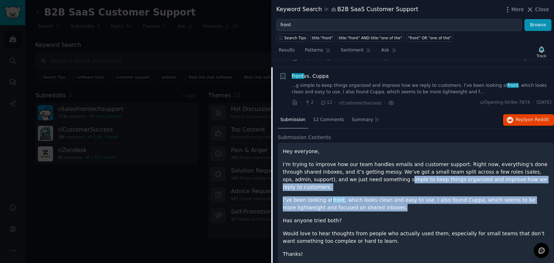
drag, startPoint x: 358, startPoint y: 191, endPoint x: 339, endPoint y: 172, distance: 26.8
click at [339, 172] on div "Hey everyone, I’m trying to improve how our team handles emails and customer su…" at bounding box center [416, 203] width 266 height 110
click at [339, 172] on p "I’m trying to improve how our team handles emails and customer support. Right n…" at bounding box center [416, 176] width 266 height 30
drag, startPoint x: 339, startPoint y: 173, endPoint x: 361, endPoint y: 205, distance: 39.5
click at [361, 205] on div "Hey everyone, I’m trying to improve how our team handles emails and customer su…" at bounding box center [416, 203] width 266 height 110
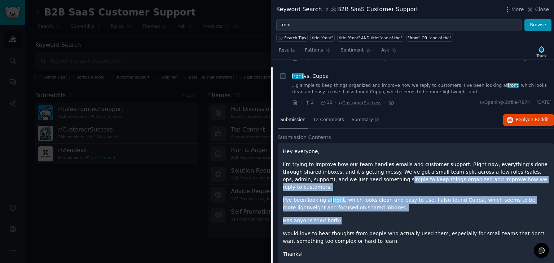
click at [361, 217] on p "Has anyone tried both?" at bounding box center [416, 221] width 266 height 8
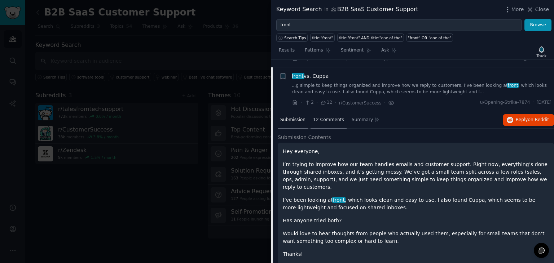
click at [326, 116] on div "12 Comments" at bounding box center [328, 120] width 36 height 17
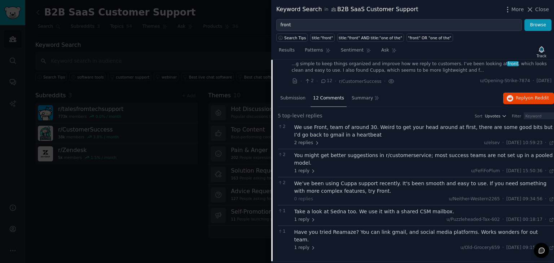
scroll to position [695, 0]
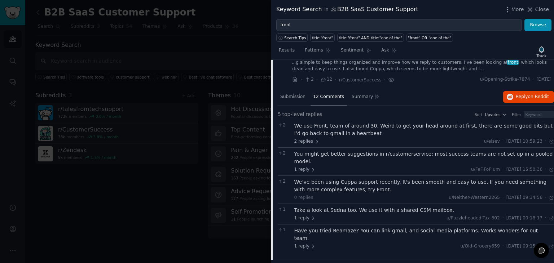
click at [358, 122] on div "We use Front, team of around 30. Weird to get your head around at first, there …" at bounding box center [424, 129] width 260 height 15
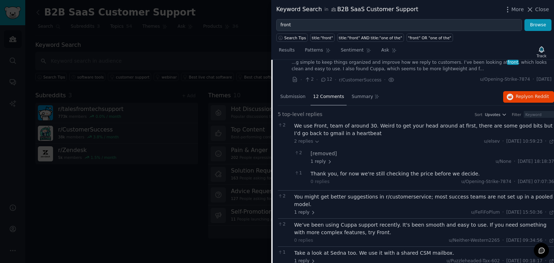
click at [356, 122] on div "We use Front, team of around 30. Weird to get your head around at first, there …" at bounding box center [424, 129] width 260 height 15
click at [360, 122] on div "We use Front, team of around 30. Weird to get your head around at first, there …" at bounding box center [424, 129] width 260 height 15
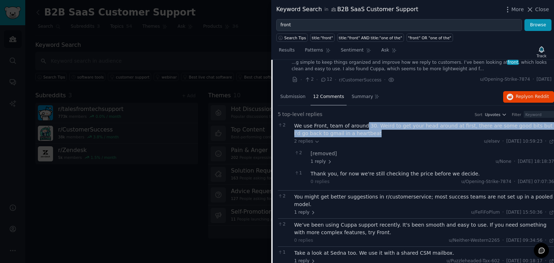
drag, startPoint x: 360, startPoint y: 118, endPoint x: 379, endPoint y: 124, distance: 20.2
click at [379, 124] on div "We use Front, team of around 30. Weird to get your head around at first, there …" at bounding box center [424, 129] width 260 height 15
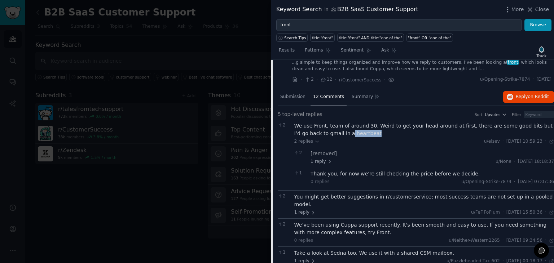
drag, startPoint x: 379, startPoint y: 124, endPoint x: 320, endPoint y: 122, distance: 58.4
click at [320, 122] on div "We use Front, team of around 30. Weird to get your head around at first, there …" at bounding box center [424, 129] width 260 height 15
drag, startPoint x: 373, startPoint y: 118, endPoint x: 448, endPoint y: 117, distance: 75.7
click at [448, 122] on div "We use Front, team of around 30. Weird to get your head around at first, there …" at bounding box center [424, 129] width 260 height 15
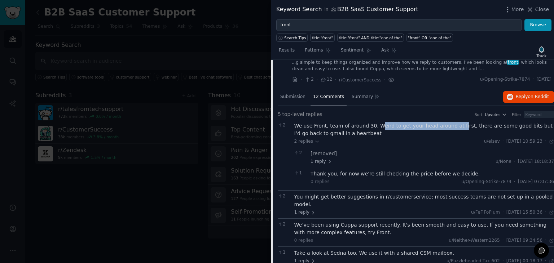
click at [448, 122] on div "We use Front, team of around 30. Weird to get your head around at first, there …" at bounding box center [424, 129] width 260 height 15
drag, startPoint x: 448, startPoint y: 117, endPoint x: 497, endPoint y: 116, distance: 49.0
click at [497, 122] on div "We use Front, team of around 30. Weird to get your head around at first, there …" at bounding box center [424, 129] width 260 height 15
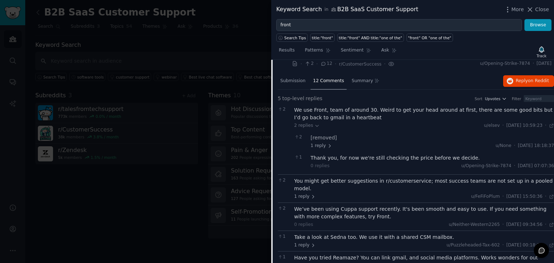
scroll to position [712, 0]
click at [347, 176] on div "You might get better suggestions in r/customerservice; most success teams are n…" at bounding box center [424, 183] width 260 height 15
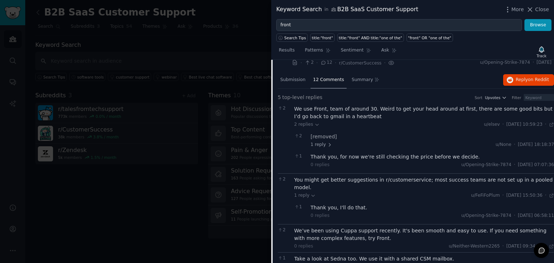
scroll to position [720, 0]
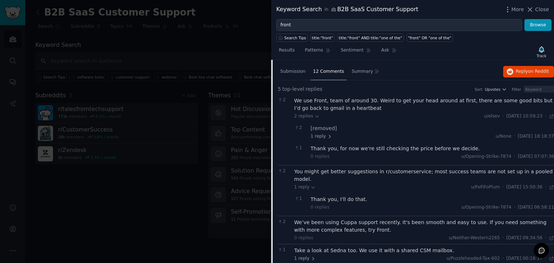
click at [170, 58] on div at bounding box center [277, 131] width 554 height 263
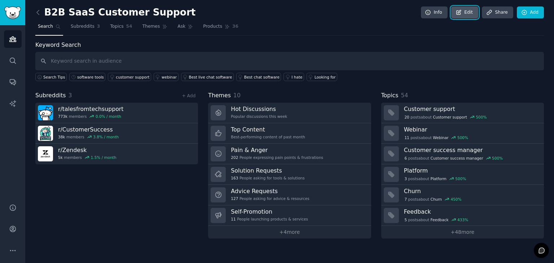
click at [469, 15] on link "Edit" at bounding box center [464, 12] width 27 height 12
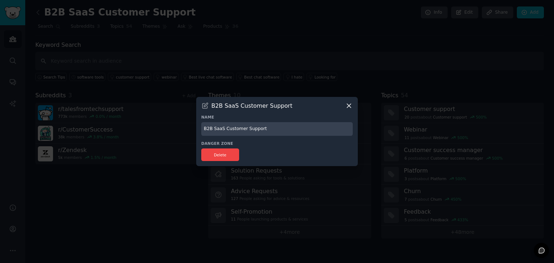
click at [346, 106] on icon at bounding box center [349, 106] width 8 height 8
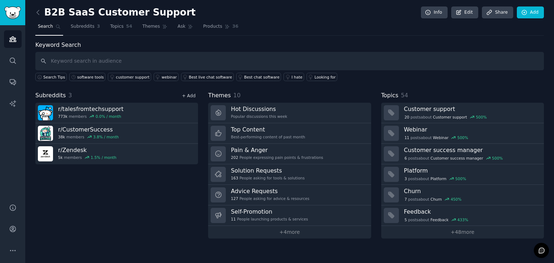
click at [189, 96] on link "+ Add" at bounding box center [189, 95] width 14 height 5
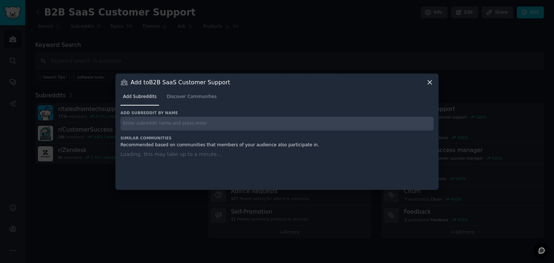
click at [196, 130] on div "Add subreddit by name Similar Communities Recommended based on communities that…" at bounding box center [276, 145] width 313 height 71
click at [192, 126] on input "text" at bounding box center [276, 124] width 313 height 14
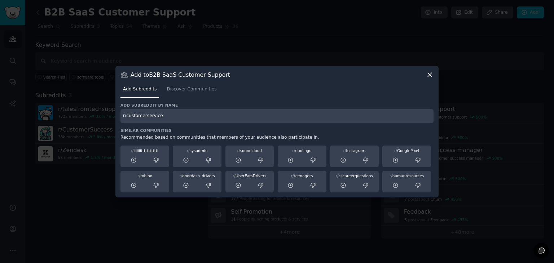
type input "r/customerservice"
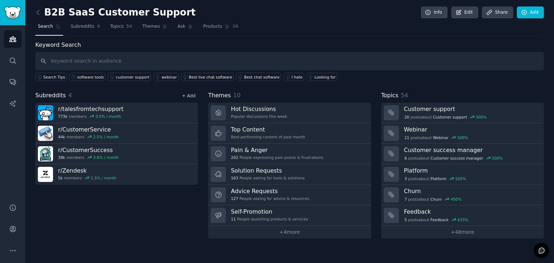
click at [185, 97] on link "+ Add" at bounding box center [189, 95] width 14 height 5
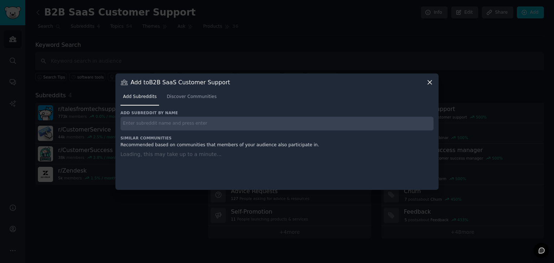
click at [161, 127] on input "text" at bounding box center [276, 124] width 313 height 14
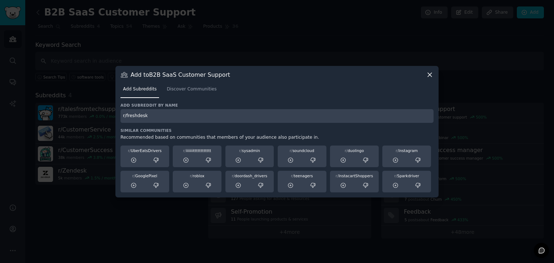
type input "r/freshdesk"
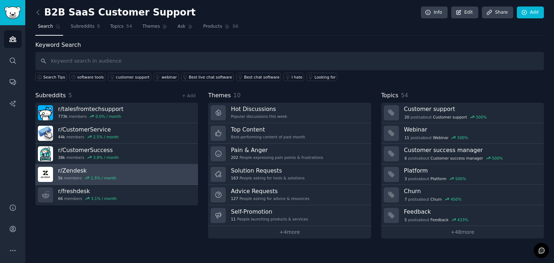
click at [194, 183] on link "r/ Zendesk 5k members 1.5 % / month" at bounding box center [116, 174] width 163 height 21
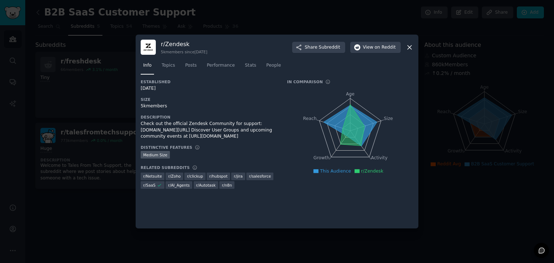
click at [63, 182] on div at bounding box center [277, 131] width 554 height 263
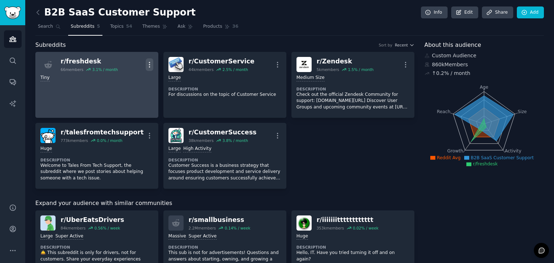
click at [151, 62] on icon "button" at bounding box center [150, 65] width 8 height 8
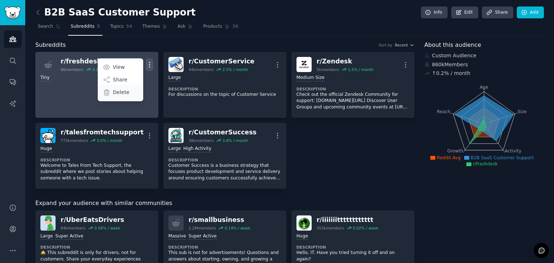
click at [131, 91] on div "Delete" at bounding box center [120, 92] width 43 height 15
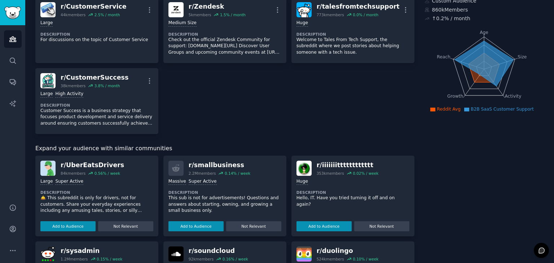
scroll to position [79, 0]
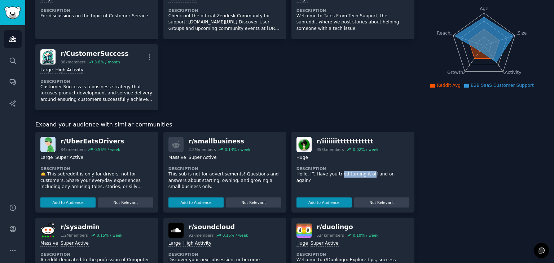
drag, startPoint x: 336, startPoint y: 174, endPoint x: 367, endPoint y: 175, distance: 31.0
click at [367, 175] on p "Hello, IT. Have you tried turning it off and on again?" at bounding box center [352, 177] width 113 height 13
click at [345, 141] on div "r/ iiiiiiitttttttttttt" at bounding box center [347, 141] width 62 height 9
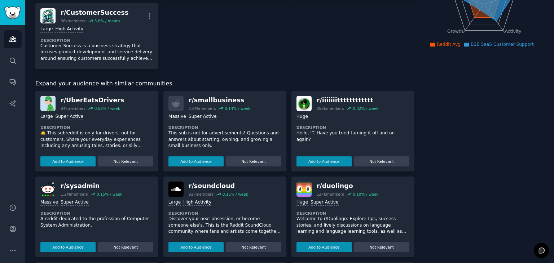
scroll to position [123, 0]
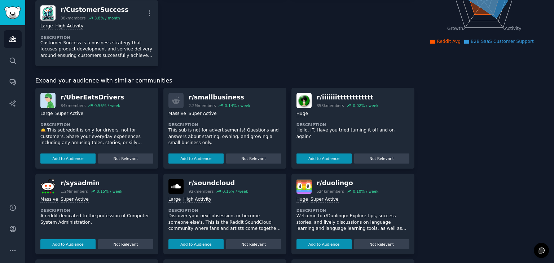
click at [301, 96] on img at bounding box center [303, 100] width 15 height 15
click at [324, 94] on div "r/ iiiiiiitttttttttttt" at bounding box center [347, 97] width 62 height 9
drag, startPoint x: 360, startPoint y: 97, endPoint x: 311, endPoint y: 96, distance: 48.3
click at [311, 96] on div "r/ iiiiiiitttttttttttt 353k members 0.02 % / week" at bounding box center [352, 100] width 113 height 15
copy div "r/ iiiiiiitttttttttttt"
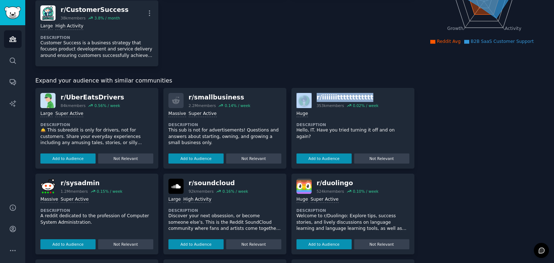
scroll to position [151, 0]
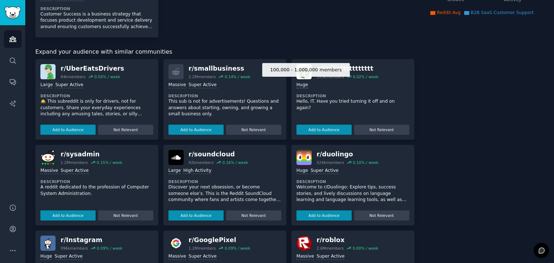
click at [300, 85] on div "Huge" at bounding box center [302, 85] width 12 height 7
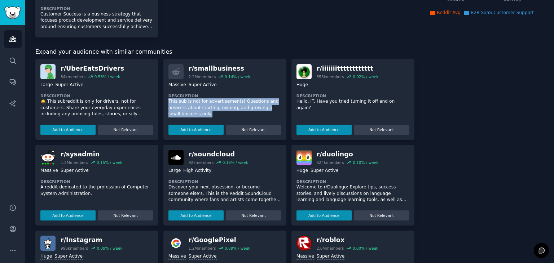
drag, startPoint x: 212, startPoint y: 96, endPoint x: 251, endPoint y: 111, distance: 42.0
click at [251, 111] on div "1,000,000+ members Massive Super Active Description This sub is not for adverti…" at bounding box center [224, 107] width 113 height 56
click at [251, 111] on p "This sub is not for advertisements! Questions and answers about starting, ownin…" at bounding box center [224, 107] width 113 height 19
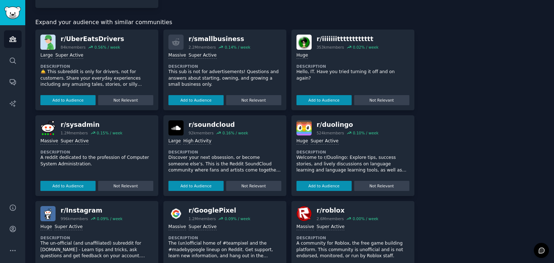
scroll to position [181, 0]
drag, startPoint x: 97, startPoint y: 120, endPoint x: 56, endPoint y: 120, distance: 41.8
click at [56, 120] on div "r/ sysadmin 1.2M members 0.15 % / week" at bounding box center [96, 127] width 113 height 15
copy div "r/ sysadmin"
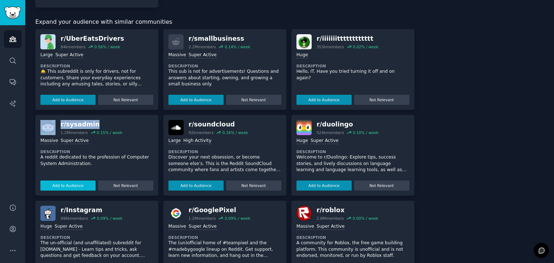
click at [68, 185] on button "Add to Audience" at bounding box center [67, 186] width 55 height 10
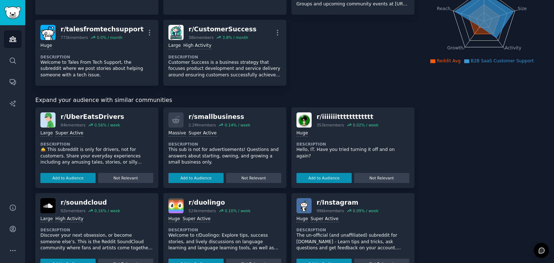
scroll to position [0, 0]
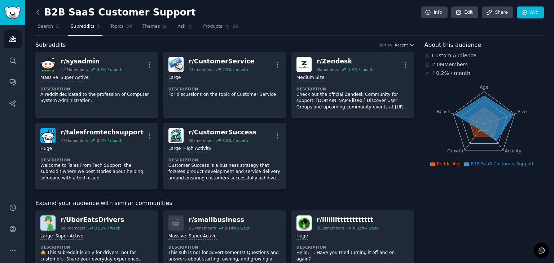
click at [35, 10] on icon at bounding box center [38, 13] width 8 height 8
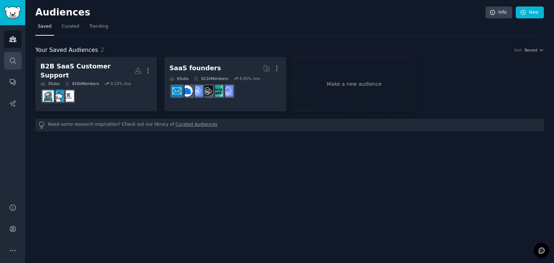
drag, startPoint x: 207, startPoint y: 175, endPoint x: 9, endPoint y: 68, distance: 225.0
click at [9, 68] on link "Search" at bounding box center [13, 61] width 18 height 18
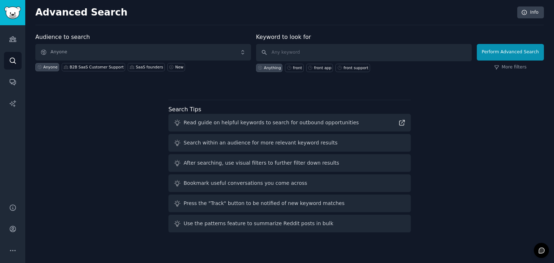
click at [12, 49] on div "Audiences Search Conversations AI Reports" at bounding box center [12, 110] width 25 height 170
click at [12, 41] on icon "Sidebar" at bounding box center [13, 39] width 8 height 8
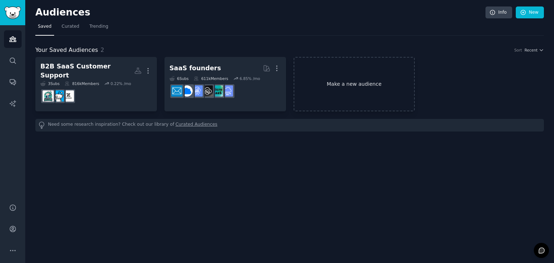
click at [333, 83] on link "Make a new audience" at bounding box center [353, 84] width 121 height 54
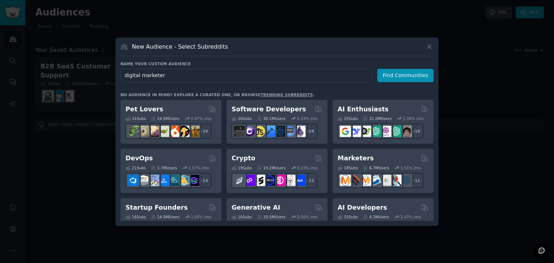
type input "digital"
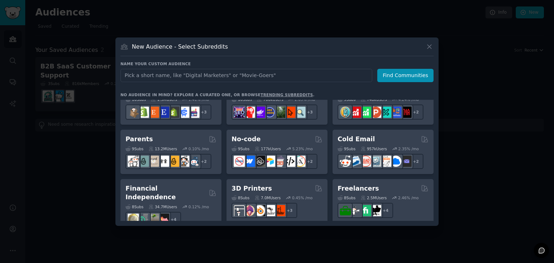
scroll to position [315, 0]
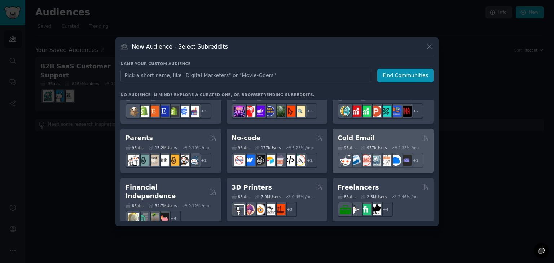
click at [382, 137] on div "Cold Email" at bounding box center [382, 138] width 91 height 9
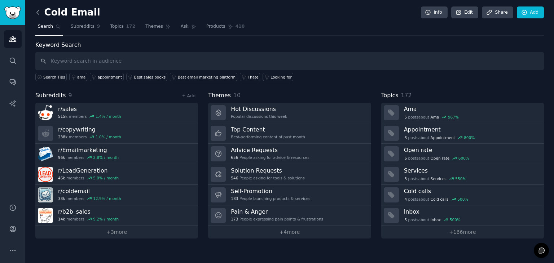
click at [36, 16] on icon at bounding box center [38, 13] width 8 height 8
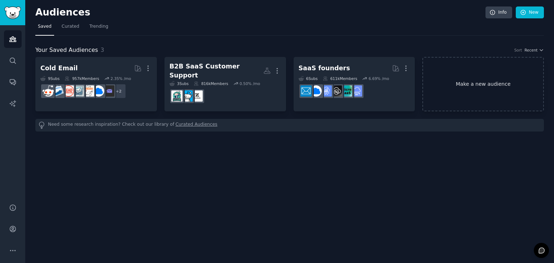
click at [460, 81] on link "Make a new audience" at bounding box center [482, 84] width 121 height 54
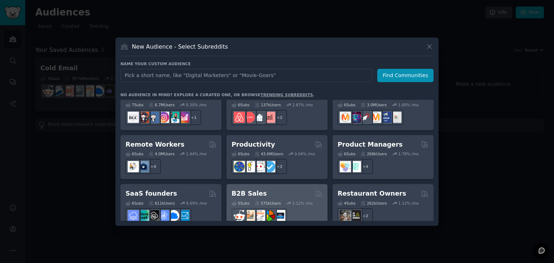
scroll to position [513, 0]
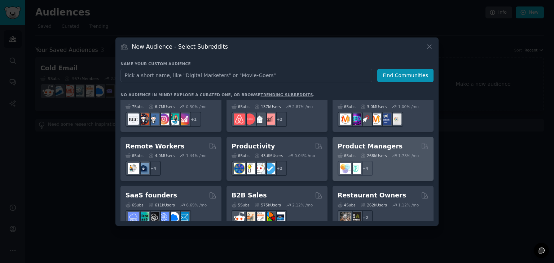
click at [360, 142] on h2 "Product Managers" at bounding box center [369, 146] width 65 height 9
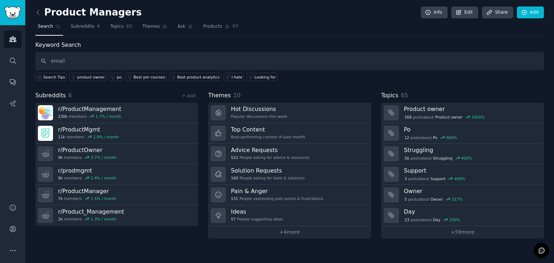
type input "email"
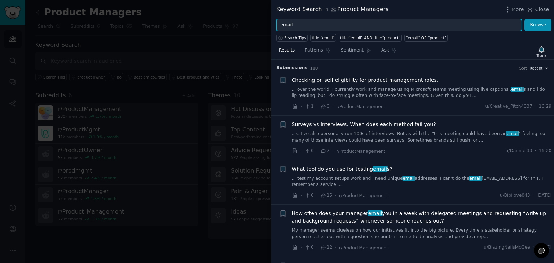
click at [333, 26] on input "email" at bounding box center [398, 25] width 245 height 12
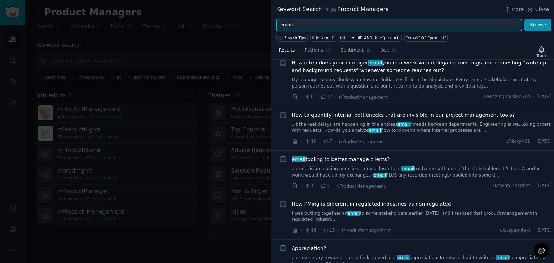
scroll to position [151, 0]
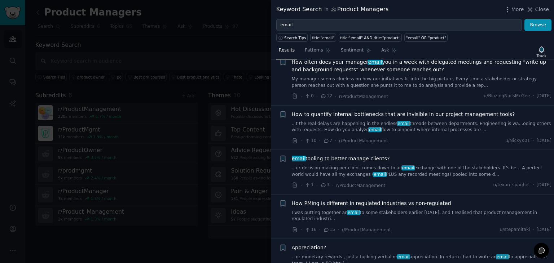
click at [415, 171] on link "...ur decision making per client comes down to an email exchange with one of th…" at bounding box center [422, 171] width 260 height 13
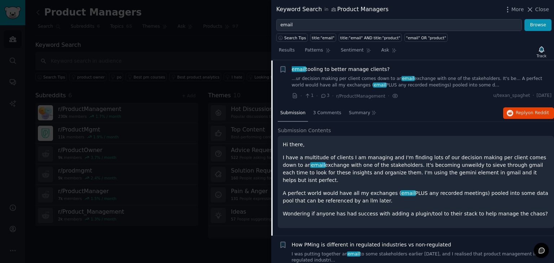
scroll to position [251, 0]
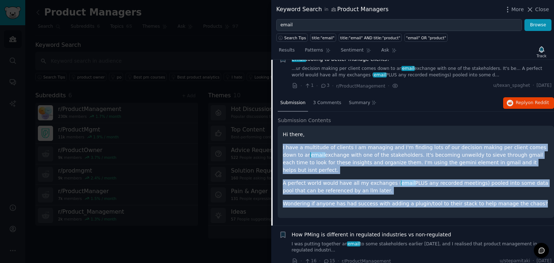
drag, startPoint x: 520, startPoint y: 196, endPoint x: 378, endPoint y: 130, distance: 156.9
click at [378, 131] on div "Hi there, I have a multitude of clients I am managing and I'm finding lots of o…" at bounding box center [416, 169] width 266 height 77
click at [378, 131] on p "Hi there," at bounding box center [416, 135] width 266 height 8
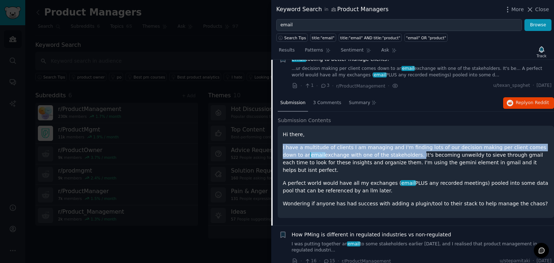
drag, startPoint x: 360, startPoint y: 130, endPoint x: 382, endPoint y: 155, distance: 33.2
click at [382, 155] on div "Hi there, I have a multitude of clients I am managing and I'm finding lots of o…" at bounding box center [416, 169] width 266 height 77
click at [382, 155] on p "I have a multitude of clients I am managing and I'm finding lots of our decisio…" at bounding box center [416, 159] width 266 height 30
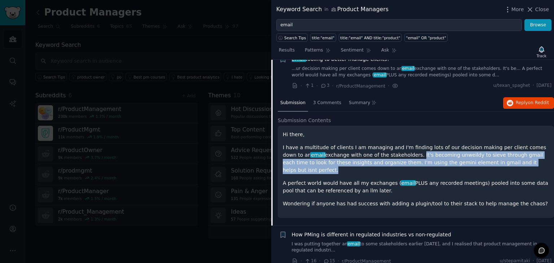
drag, startPoint x: 382, startPoint y: 155, endPoint x: 501, endPoint y: 165, distance: 118.7
click at [501, 165] on p "I have a multitude of clients I am managing and I'm finding lots of our decisio…" at bounding box center [416, 159] width 266 height 30
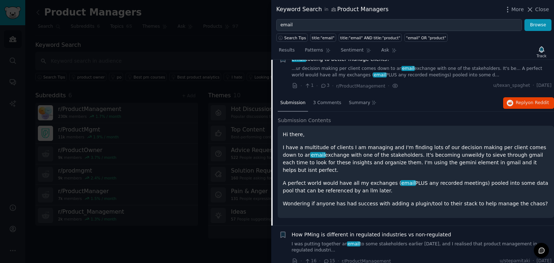
drag, startPoint x: 507, startPoint y: 164, endPoint x: 427, endPoint y: 143, distance: 83.1
click at [427, 144] on p "I have a multitude of clients I am managing and I'm finding lots of our decisio…" at bounding box center [416, 159] width 266 height 30
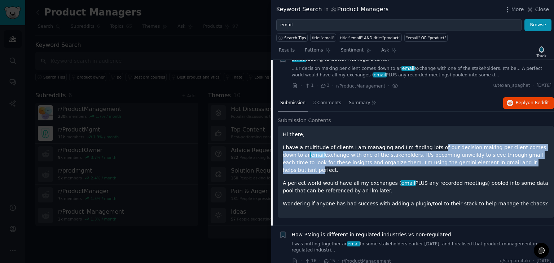
drag, startPoint x: 427, startPoint y: 143, endPoint x: 493, endPoint y: 160, distance: 68.2
click at [493, 160] on p "I have a multitude of clients I am managing and I'm finding lots of our decisio…" at bounding box center [416, 159] width 266 height 30
drag, startPoint x: 329, startPoint y: 169, endPoint x: 363, endPoint y: 182, distance: 36.3
click at [363, 182] on div "Hi there, I have a multitude of clients I am managing and I'm finding lots of o…" at bounding box center [416, 169] width 266 height 77
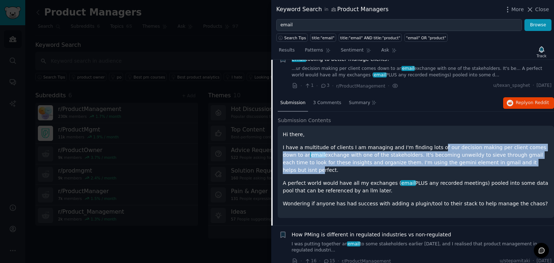
click at [363, 182] on p "A perfect world would have all my exchanges ( email PLUS any recorded meetings)…" at bounding box center [416, 187] width 266 height 15
drag, startPoint x: 363, startPoint y: 182, endPoint x: 293, endPoint y: 170, distance: 71.1
click at [293, 170] on div "Hi there, I have a multitude of clients I am managing and I'm finding lots of o…" at bounding box center [416, 169] width 266 height 77
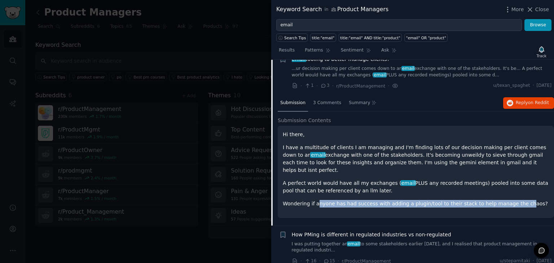
drag, startPoint x: 316, startPoint y: 196, endPoint x: 506, endPoint y: 196, distance: 190.3
click at [506, 200] on p "Wondering if anyone has had success with adding a plugin/tool to their stack to…" at bounding box center [416, 204] width 266 height 8
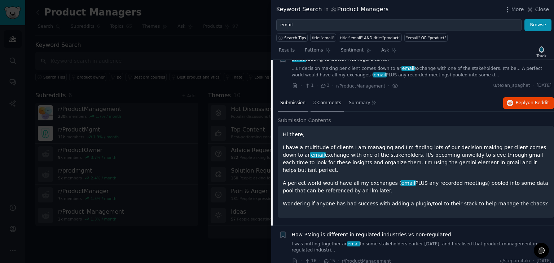
click at [333, 105] on span "3 Comments" at bounding box center [327, 103] width 28 height 6
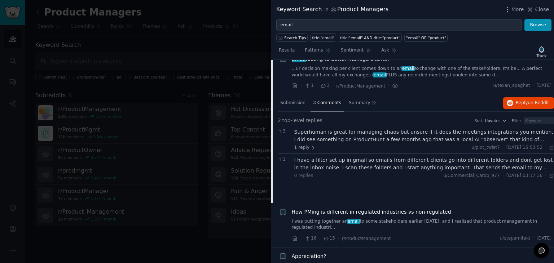
click at [327, 129] on div "Superhuman is great for managing chaos but unsure if it does the meetings integ…" at bounding box center [424, 135] width 260 height 15
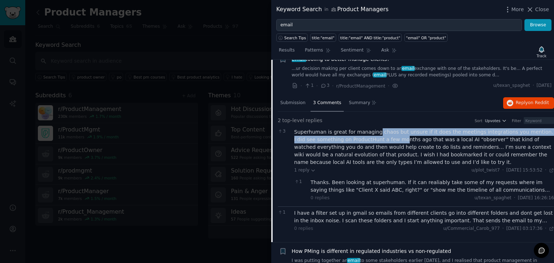
drag, startPoint x: 371, startPoint y: 129, endPoint x: 375, endPoint y: 140, distance: 11.2
click at [375, 140] on div "Superhuman is great for managing chaos but unsure if it does the meetings integ…" at bounding box center [424, 147] width 260 height 38
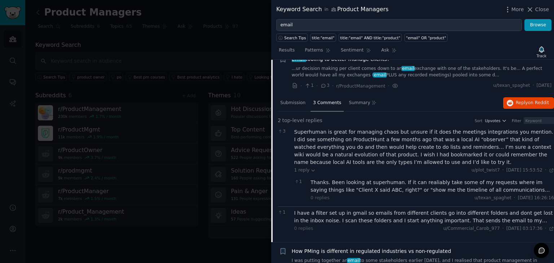
click at [363, 182] on div "Thanks. Been looking at superhuman. If it can realiably take some of my request…" at bounding box center [431, 186] width 243 height 15
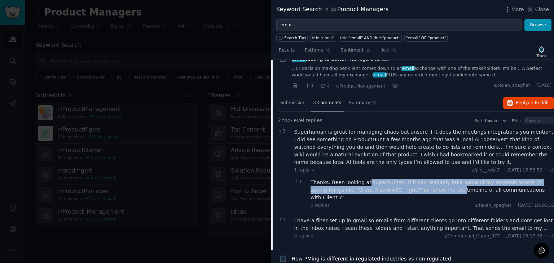
drag, startPoint x: 363, startPoint y: 181, endPoint x: 407, endPoint y: 189, distance: 44.0
click at [407, 189] on div "Thanks. Been looking at superhuman. If it can realiably take some of my request…" at bounding box center [431, 190] width 243 height 23
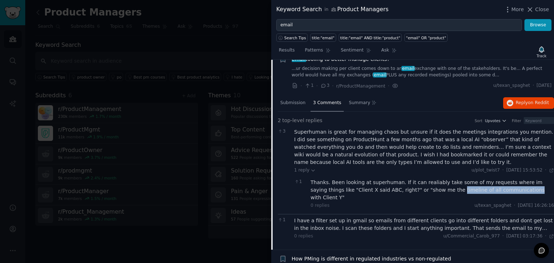
drag, startPoint x: 407, startPoint y: 189, endPoint x: 446, endPoint y: 189, distance: 38.9
click at [446, 189] on div "Thanks. Been looking at superhuman. If it can realiably take some of my request…" at bounding box center [431, 190] width 243 height 23
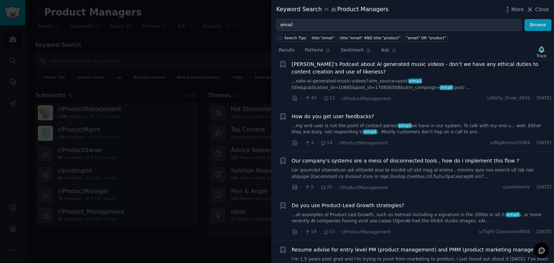
scroll to position [1034, 0]
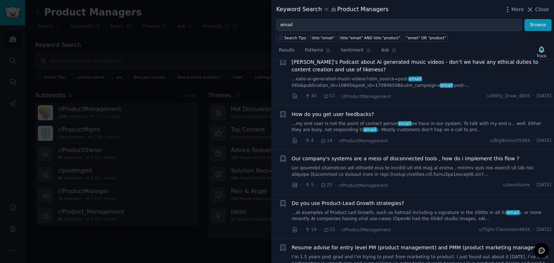
click at [379, 121] on link "...my end user is not the point of contact person email we have in our system. …" at bounding box center [422, 127] width 260 height 13
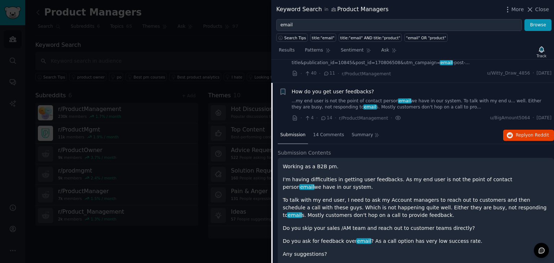
scroll to position [909, 0]
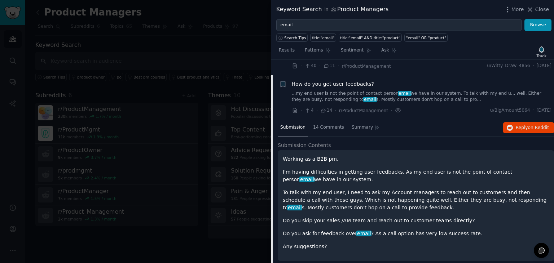
drag, startPoint x: 291, startPoint y: 142, endPoint x: 332, endPoint y: 163, distance: 46.1
click at [332, 163] on div "Working as a B2B pm. I'm having difficulties in getting user feedbacks. As my e…" at bounding box center [416, 202] width 266 height 95
click at [332, 168] on p "I'm having difficulties in getting user feedbacks. As my end user is not the po…" at bounding box center [416, 175] width 266 height 15
drag, startPoint x: 331, startPoint y: 163, endPoint x: 315, endPoint y: 152, distance: 19.7
click at [315, 168] on p "I'm having difficulties in getting user feedbacks. As my end user is not the po…" at bounding box center [416, 175] width 266 height 15
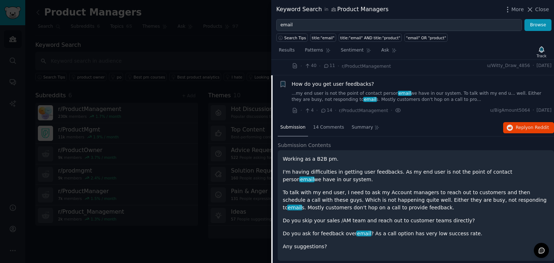
click at [315, 168] on p "I'm having difficulties in getting user feedbacks. As my end user is not the po…" at bounding box center [416, 175] width 266 height 15
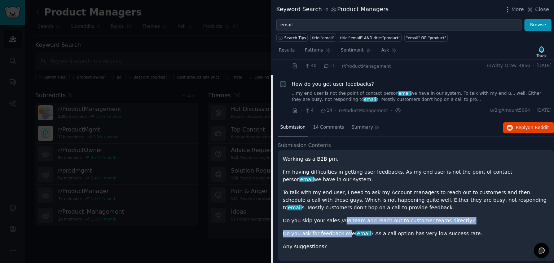
drag, startPoint x: 338, startPoint y: 198, endPoint x: 344, endPoint y: 220, distance: 22.5
click at [344, 220] on div "Working as a B2B pm. I'm having difficulties in getting user feedbacks. As my e…" at bounding box center [416, 202] width 266 height 95
click at [344, 230] on p "Do you ask for feedback over email ? As a call option has very low success rate." at bounding box center [416, 234] width 266 height 8
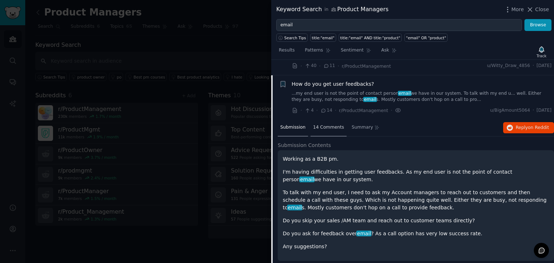
click at [322, 124] on span "14 Comments" at bounding box center [328, 127] width 31 height 6
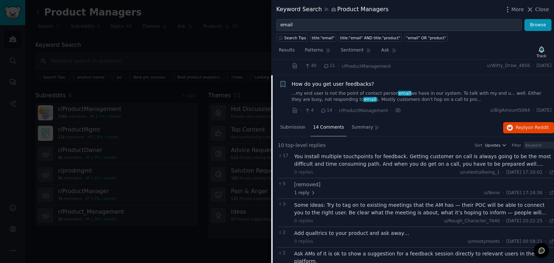
click at [355, 153] on div "You install multiple touchpoints for feedback. Getting customer on call is alwa…" at bounding box center [424, 160] width 260 height 15
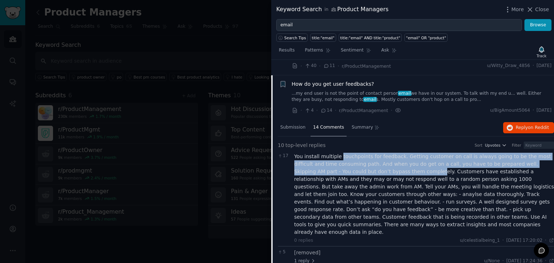
drag, startPoint x: 338, startPoint y: 141, endPoint x: 364, endPoint y: 154, distance: 29.7
click at [364, 154] on div "You install multiple touchpoints for feedback. Getting customer on call is alwa…" at bounding box center [424, 194] width 260 height 83
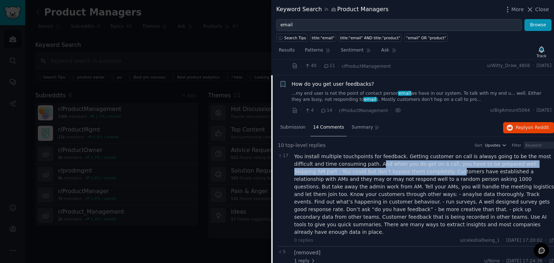
drag, startPoint x: 346, startPoint y: 148, endPoint x: 381, endPoint y: 155, distance: 35.6
click at [381, 155] on div "You install multiple touchpoints for feedback. Getting customer on call is alwa…" at bounding box center [424, 194] width 260 height 83
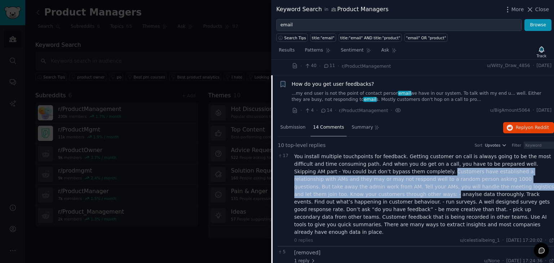
drag, startPoint x: 381, startPoint y: 155, endPoint x: 521, endPoint y: 171, distance: 141.2
click at [521, 171] on div "You install multiple touchpoints for feedback. Getting customer on call is alwa…" at bounding box center [424, 194] width 260 height 83
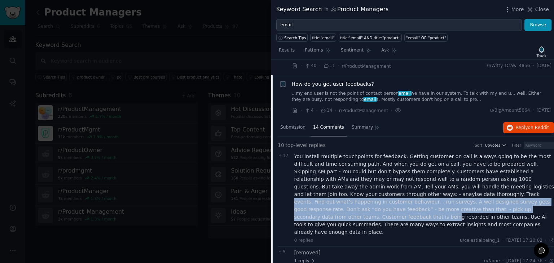
drag, startPoint x: 346, startPoint y: 180, endPoint x: 417, endPoint y: 192, distance: 72.4
click at [417, 192] on div "You install multiple touchpoints for feedback. Getting customer on call is alwa…" at bounding box center [424, 194] width 260 height 83
drag, startPoint x: 362, startPoint y: 176, endPoint x: 520, endPoint y: 197, distance: 160.3
click at [520, 197] on div "You install multiple touchpoints for feedback. Getting customer on call is alwa…" at bounding box center [424, 194] width 260 height 83
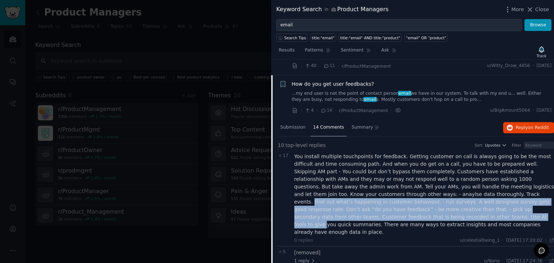
click at [520, 197] on div "You install multiple touchpoints for feedback. Getting customer on call is alwa…" at bounding box center [424, 194] width 260 height 83
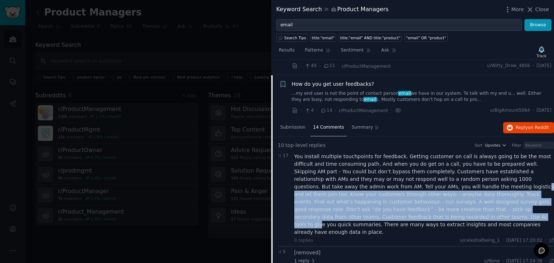
drag, startPoint x: 517, startPoint y: 196, endPoint x: 373, endPoint y: 170, distance: 146.2
click at [373, 170] on div "You install multiple touchpoints for feedback. Getting customer on call is alwa…" at bounding box center [424, 194] width 260 height 83
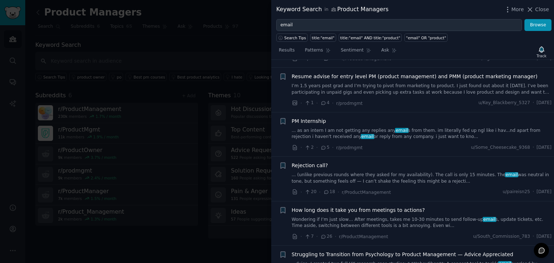
scroll to position [1415, 0]
click at [378, 216] on link "Wondering if I’m just slow… After meetings, takes me 10-30 minutes to send foll…" at bounding box center [422, 222] width 260 height 13
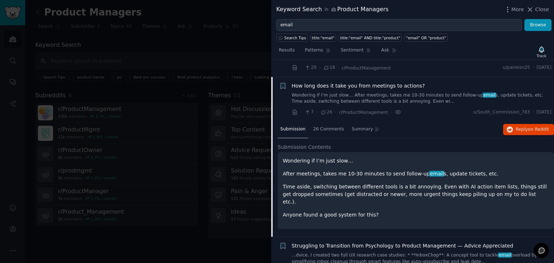
scroll to position [1175, 0]
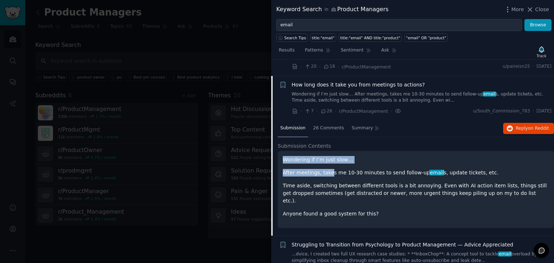
drag, startPoint x: 284, startPoint y: 143, endPoint x: 327, endPoint y: 159, distance: 45.7
click at [327, 159] on div "Wondering if I’m just slow… After meetings, takes me 10-30 minutes to send foll…" at bounding box center [416, 187] width 266 height 62
click at [327, 169] on p "After meetings, takes me 10-30 minutes to send follow-up email s, update ticket…" at bounding box center [416, 173] width 266 height 8
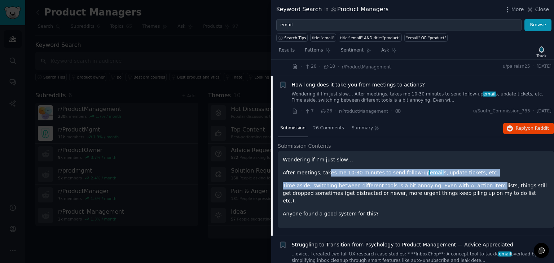
drag, startPoint x: 325, startPoint y: 158, endPoint x: 479, endPoint y: 162, distance: 153.3
click at [479, 162] on div "Wondering if I’m just slow… After meetings, takes me 10-30 minutes to send foll…" at bounding box center [416, 187] width 266 height 62
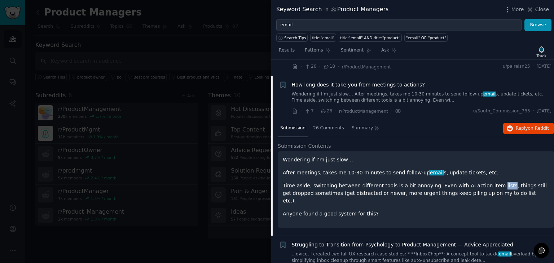
click at [479, 162] on div "Wondering if I’m just slow… After meetings, takes me 10-30 minutes to send foll…" at bounding box center [416, 187] width 266 height 62
click at [360, 182] on p "Time aside, switching between different tools is a bit annoying. Even with AI a…" at bounding box center [416, 193] width 266 height 23
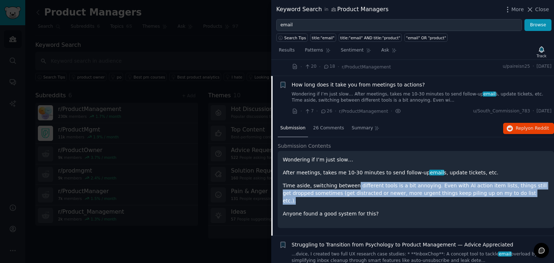
drag, startPoint x: 350, startPoint y: 167, endPoint x: 507, endPoint y: 176, distance: 156.7
click at [507, 182] on p "Time aside, switching between different tools is a bit annoying. Even with AI a…" at bounding box center [416, 193] width 266 height 23
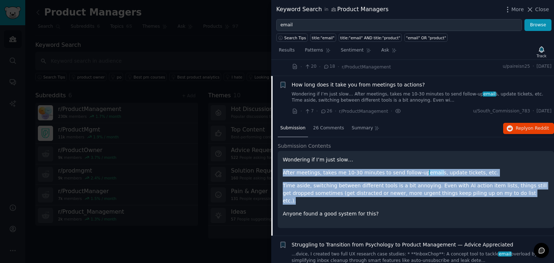
drag, startPoint x: 507, startPoint y: 176, endPoint x: 501, endPoint y: 147, distance: 29.8
click at [501, 156] on div "Wondering if I’m just slow… After meetings, takes me 10-30 minutes to send foll…" at bounding box center [416, 187] width 266 height 62
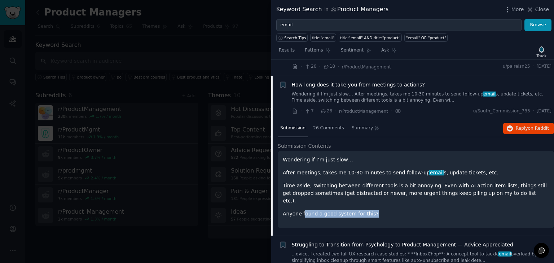
drag, startPoint x: 305, startPoint y: 187, endPoint x: 385, endPoint y: 186, distance: 80.0
click at [385, 210] on p "Anyone found a good system for this?" at bounding box center [416, 214] width 266 height 8
click at [306, 120] on nav "Submission 26 Comments Summary" at bounding box center [330, 128] width 104 height 17
click at [317, 120] on div "26 Comments" at bounding box center [328, 128] width 36 height 17
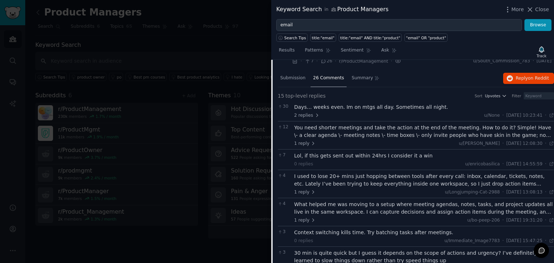
scroll to position [1243, 0]
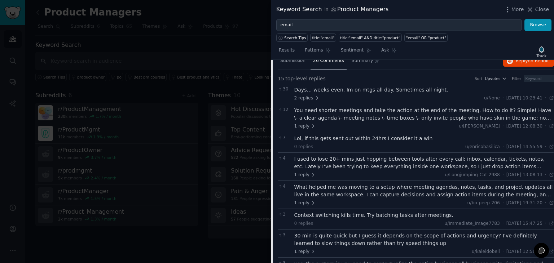
click at [346, 212] on div "Context switching kills time. Try batching tasks after meetings." at bounding box center [424, 216] width 260 height 8
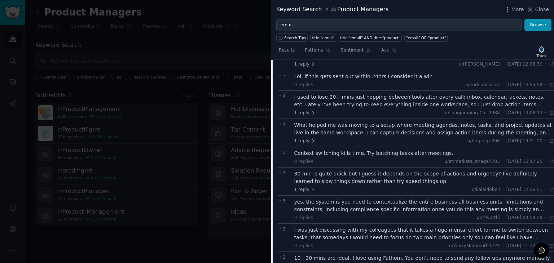
scroll to position [1305, 0]
click at [339, 198] on div "yes, the system is you need to contextualize the entire business all business u…" at bounding box center [424, 205] width 260 height 15
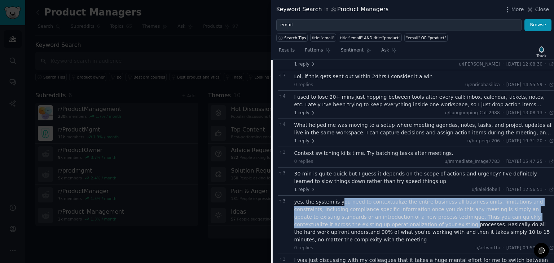
drag, startPoint x: 336, startPoint y: 185, endPoint x: 375, endPoint y: 215, distance: 48.5
click at [375, 215] on div "yes, the system is you need to contextualize the entire business all business u…" at bounding box center [424, 220] width 260 height 45
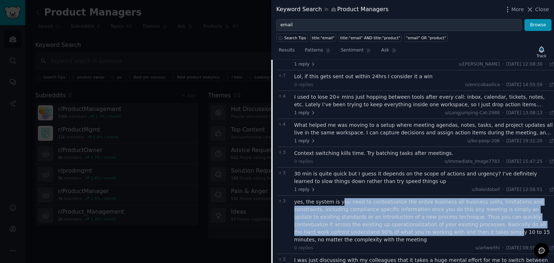
click at [375, 215] on div "yes, the system is you need to contextualize the entire business all business u…" at bounding box center [424, 220] width 260 height 45
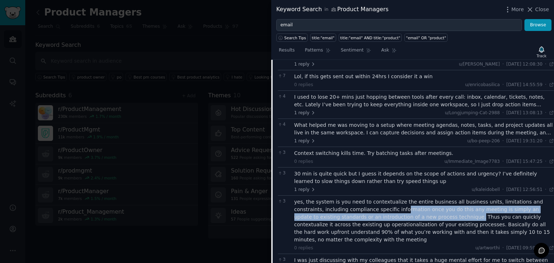
drag, startPoint x: 373, startPoint y: 192, endPoint x: 399, endPoint y: 201, distance: 27.5
click at [399, 201] on div "yes, the system is you need to contextualize the entire business all business u…" at bounding box center [424, 220] width 260 height 45
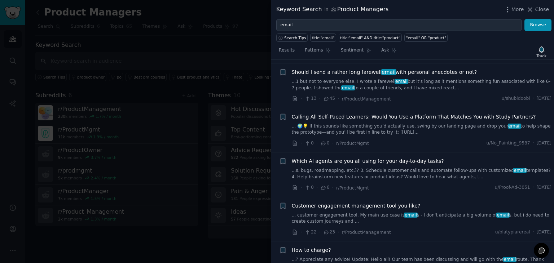
scroll to position [1848, 0]
click at [358, 212] on link "... customer engagement tool. My main use case is email s - I don't anticipate …" at bounding box center [422, 218] width 260 height 13
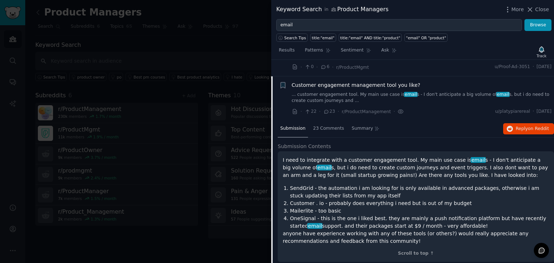
scroll to position [1540, 0]
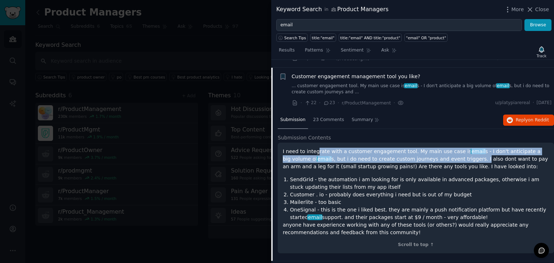
drag, startPoint x: 316, startPoint y: 134, endPoint x: 434, endPoint y: 143, distance: 118.6
click at [434, 148] on p "I need to integrate with a customer engagement tool. My main use case is email …" at bounding box center [416, 159] width 266 height 23
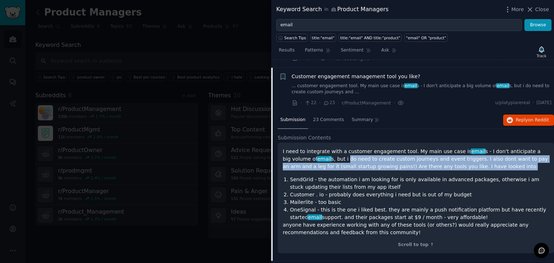
drag, startPoint x: 310, startPoint y: 146, endPoint x: 466, endPoint y: 151, distance: 155.8
click at [466, 151] on p "I need to integrate with a customer engagement tool. My main use case is email …" at bounding box center [416, 159] width 266 height 23
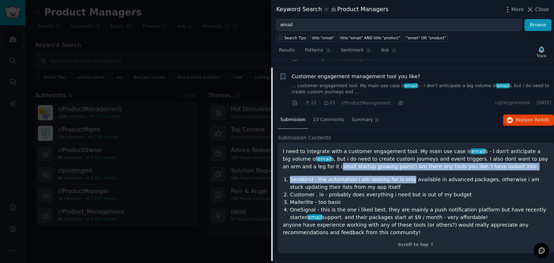
drag, startPoint x: 284, startPoint y: 152, endPoint x: 401, endPoint y: 156, distance: 116.9
click at [401, 156] on div "I need to integrate with a customer engagement tool. My main use case is email …" at bounding box center [416, 192] width 266 height 89
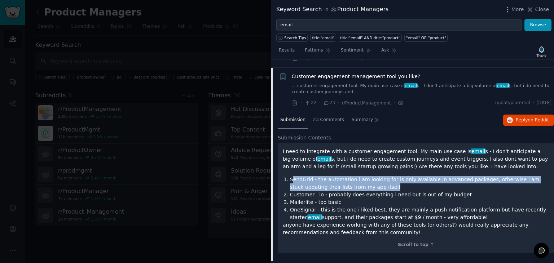
drag, startPoint x: 291, startPoint y: 163, endPoint x: 368, endPoint y: 170, distance: 76.7
click at [368, 176] on li "SendGrid - the automation i am looking for is only available in advanced packag…" at bounding box center [419, 183] width 259 height 15
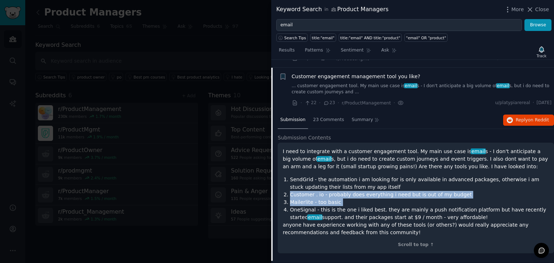
drag, startPoint x: 368, startPoint y: 170, endPoint x: 383, endPoint y: 183, distance: 20.4
click at [383, 183] on ol "SendGrid - the automation i am looking for is only available in advanced packag…" at bounding box center [416, 198] width 266 height 45
click at [383, 199] on li "Mailerlite - too basic" at bounding box center [419, 203] width 259 height 8
drag, startPoint x: 383, startPoint y: 183, endPoint x: 376, endPoint y: 172, distance: 13.6
click at [376, 176] on ol "SendGrid - the automation i am looking for is only available in advanced packag…" at bounding box center [416, 198] width 266 height 45
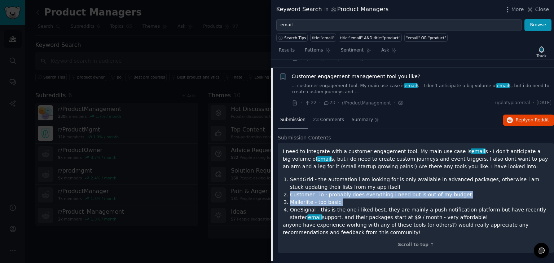
click at [376, 176] on li "SendGrid - the automation i am looking for is only available in advanced packag…" at bounding box center [419, 183] width 259 height 15
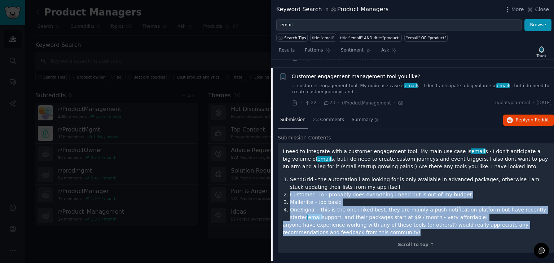
drag, startPoint x: 376, startPoint y: 172, endPoint x: 381, endPoint y: 212, distance: 40.6
click at [381, 212] on div "I need to integrate with a customer engagement tool. My main use case is email …" at bounding box center [416, 192] width 266 height 89
click at [381, 221] on p "anyone have experience working with any of these tools (or others?) would reall…" at bounding box center [416, 228] width 266 height 15
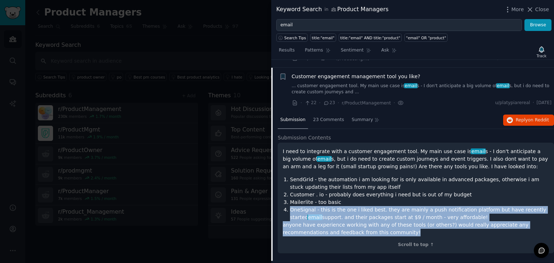
drag, startPoint x: 381, startPoint y: 212, endPoint x: 366, endPoint y: 182, distance: 33.9
click at [366, 182] on div "I need to integrate with a customer engagement tool. My main use case is email …" at bounding box center [416, 192] width 266 height 89
click at [366, 199] on li "Mailerlite - too basic" at bounding box center [419, 203] width 259 height 8
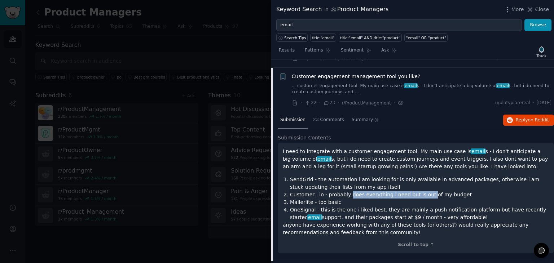
drag, startPoint x: 345, startPoint y: 178, endPoint x: 434, endPoint y: 175, distance: 89.4
click at [434, 191] on li "Customer . io - probably does everything i need but is out of my budget" at bounding box center [419, 195] width 259 height 8
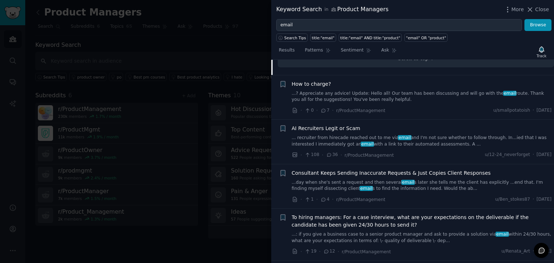
scroll to position [1672, 0]
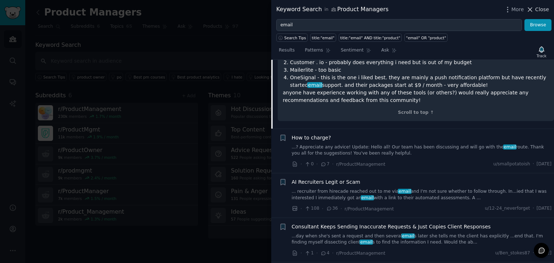
click at [535, 6] on button "Close" at bounding box center [537, 10] width 23 height 8
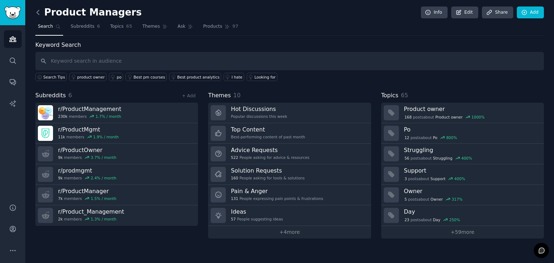
click at [39, 15] on icon at bounding box center [38, 13] width 8 height 8
